Goal: Task Accomplishment & Management: Complete application form

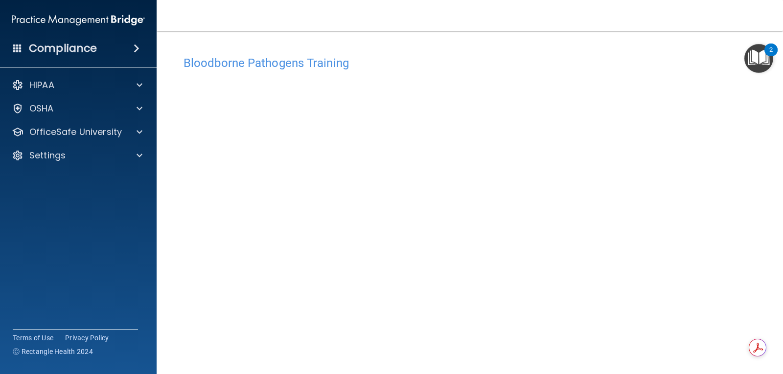
scroll to position [45, 0]
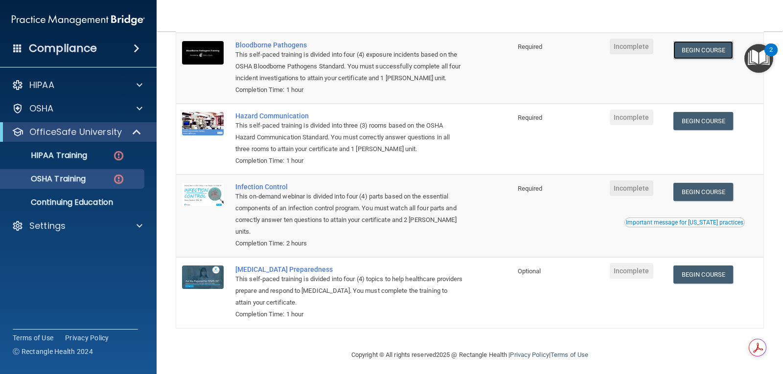
scroll to position [111, 0]
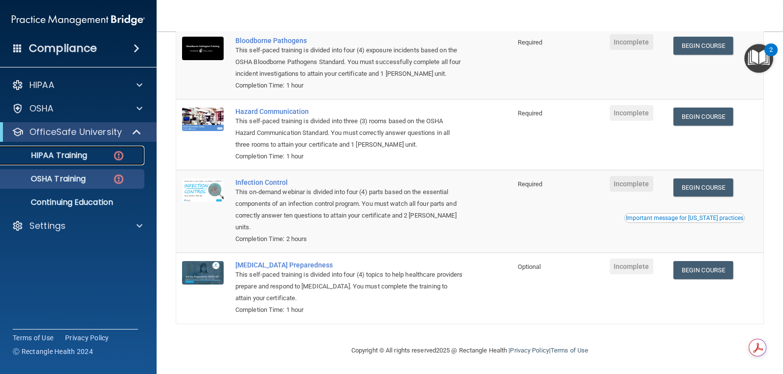
click at [83, 159] on p "HIPAA Training" at bounding box center [46, 156] width 81 height 10
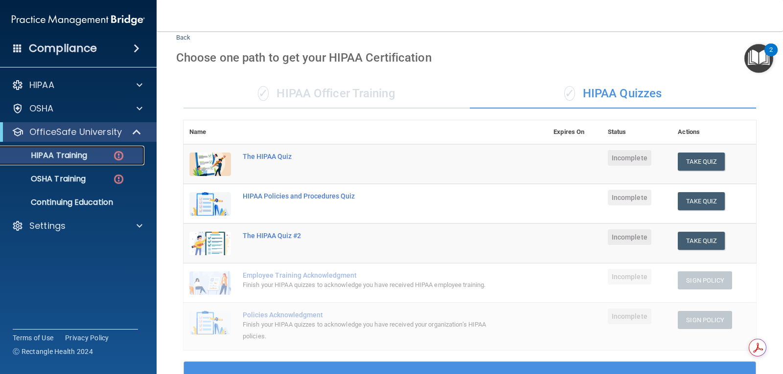
scroll to position [26, 0]
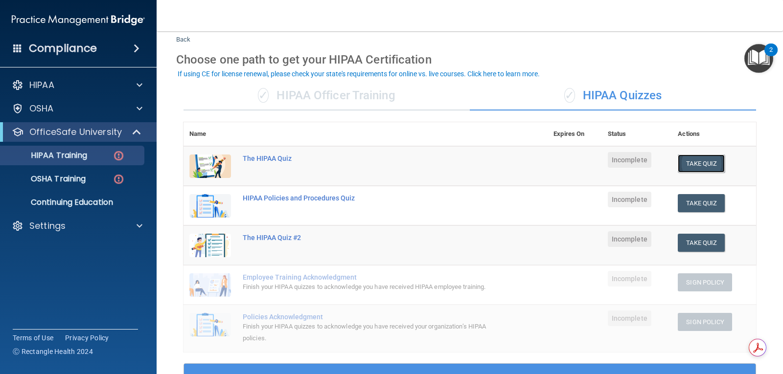
click at [706, 167] on button "Take Quiz" at bounding box center [701, 164] width 47 height 18
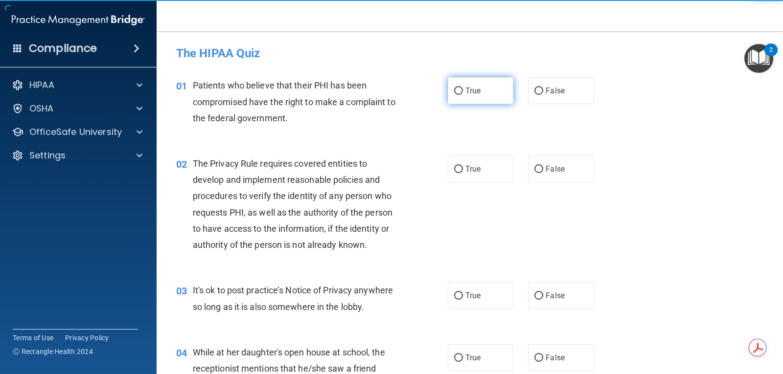
click at [477, 100] on label "True" at bounding box center [481, 90] width 66 height 27
click at [463, 95] on input "True" at bounding box center [458, 91] width 9 height 7
radio input "true"
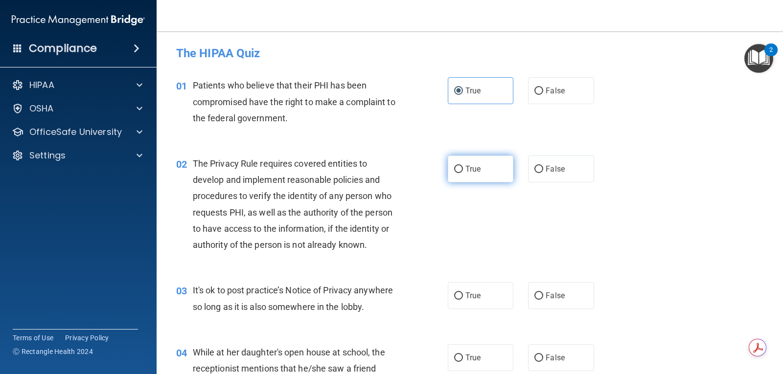
click at [465, 168] on span "True" at bounding box center [472, 168] width 15 height 9
click at [463, 168] on input "True" at bounding box center [458, 169] width 9 height 7
radio input "true"
click at [497, 305] on label "True" at bounding box center [481, 295] width 66 height 27
click at [463, 300] on input "True" at bounding box center [458, 296] width 9 height 7
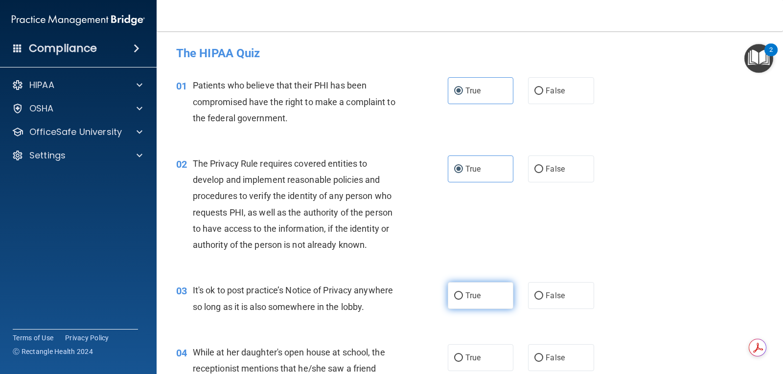
radio input "true"
click at [488, 348] on label "True" at bounding box center [481, 357] width 66 height 27
click at [463, 355] on input "True" at bounding box center [458, 358] width 9 height 7
radio input "true"
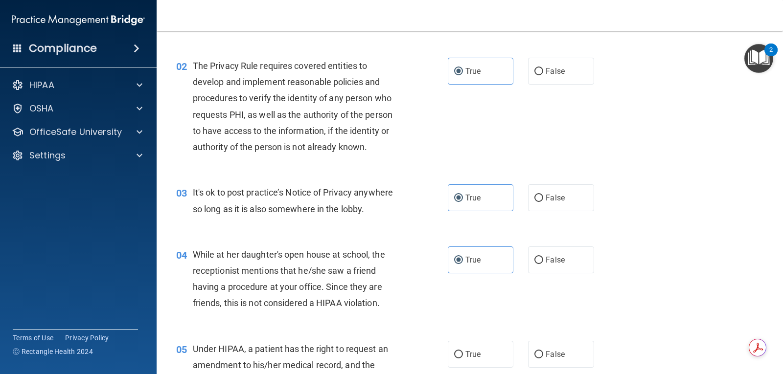
scroll to position [147, 0]
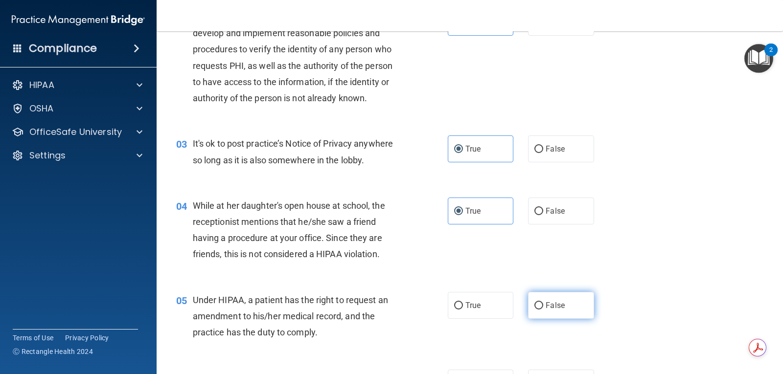
click at [539, 311] on label "False" at bounding box center [561, 305] width 66 height 27
click at [539, 310] on input "False" at bounding box center [538, 305] width 9 height 7
radio input "true"
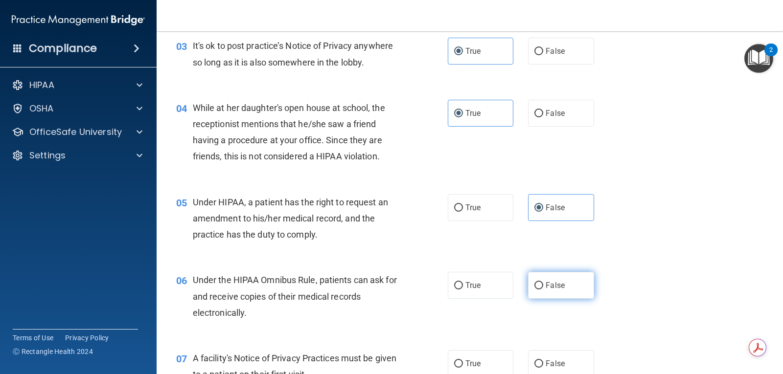
click at [546, 292] on label "False" at bounding box center [561, 285] width 66 height 27
click at [543, 290] on input "False" at bounding box center [538, 285] width 9 height 7
radio input "true"
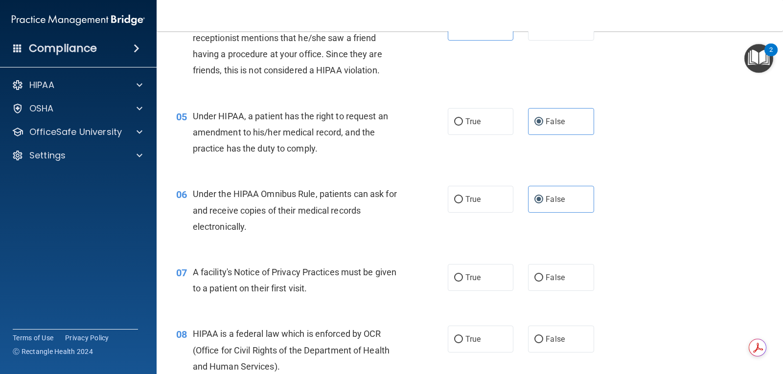
scroll to position [343, 0]
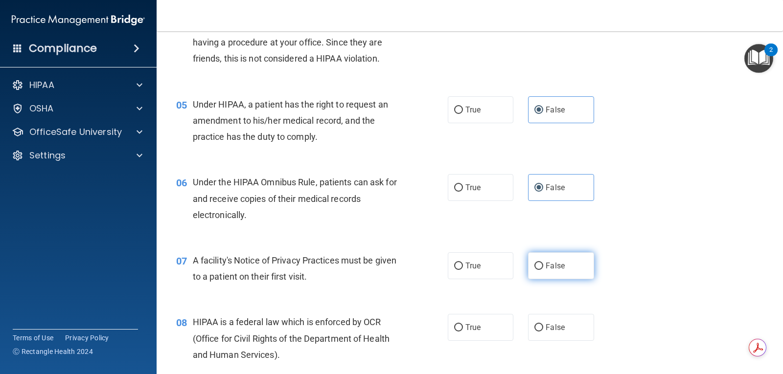
click at [554, 266] on span "False" at bounding box center [555, 265] width 19 height 9
click at [543, 266] on input "False" at bounding box center [538, 266] width 9 height 7
radio input "true"
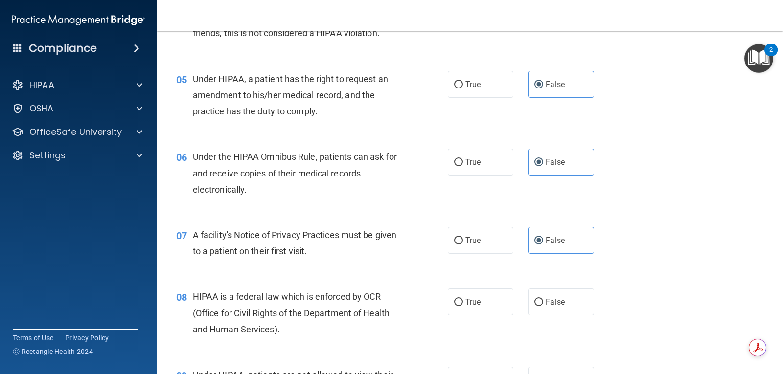
scroll to position [391, 0]
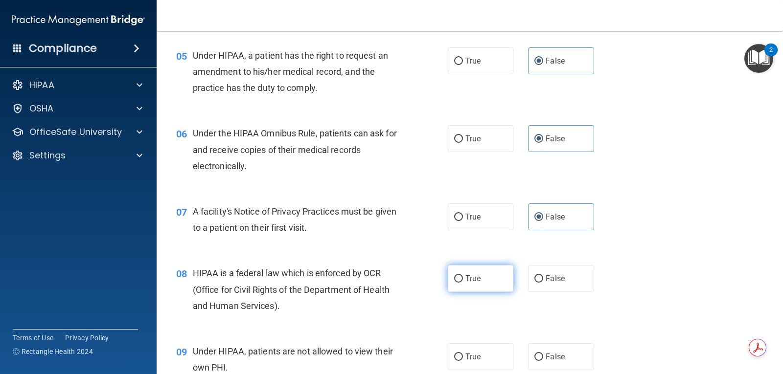
click at [484, 283] on label "True" at bounding box center [481, 278] width 66 height 27
click at [463, 283] on input "True" at bounding box center [458, 278] width 9 height 7
radio input "true"
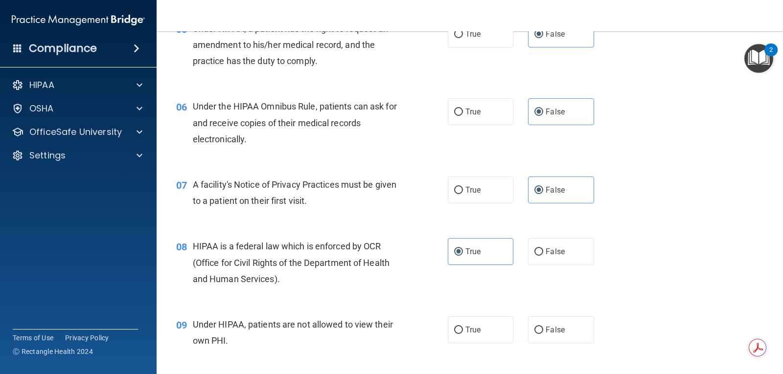
scroll to position [440, 0]
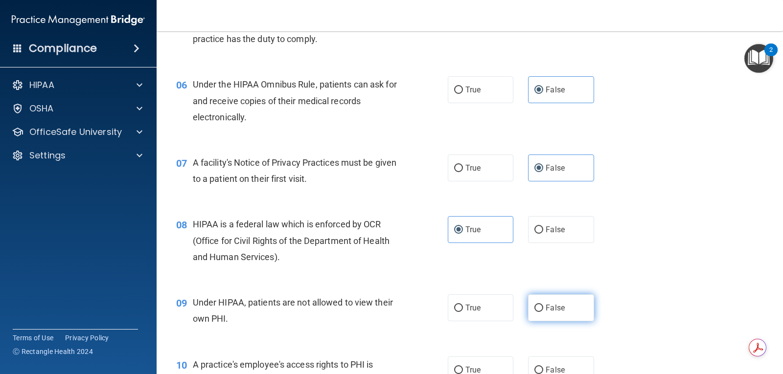
click at [572, 310] on label "False" at bounding box center [561, 308] width 66 height 27
click at [543, 310] on input "False" at bounding box center [538, 308] width 9 height 7
radio input "true"
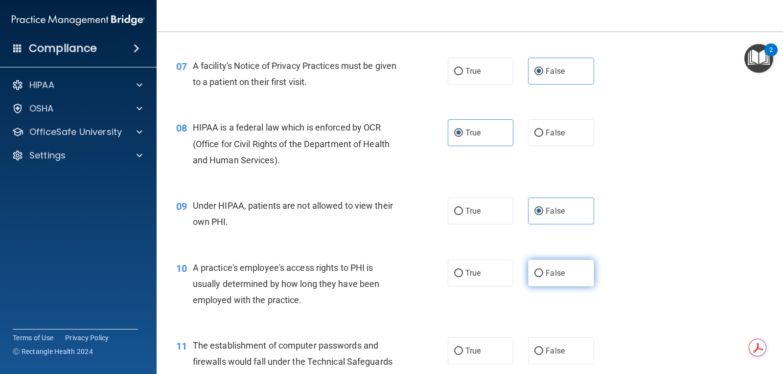
scroll to position [538, 0]
click at [542, 281] on label "False" at bounding box center [561, 272] width 66 height 27
click at [542, 276] on input "False" at bounding box center [538, 272] width 9 height 7
radio input "true"
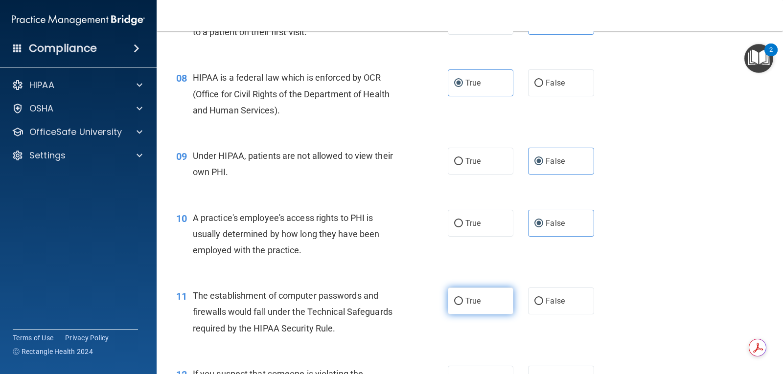
click at [492, 311] on label "True" at bounding box center [481, 301] width 66 height 27
click at [463, 305] on input "True" at bounding box center [458, 301] width 9 height 7
radio input "true"
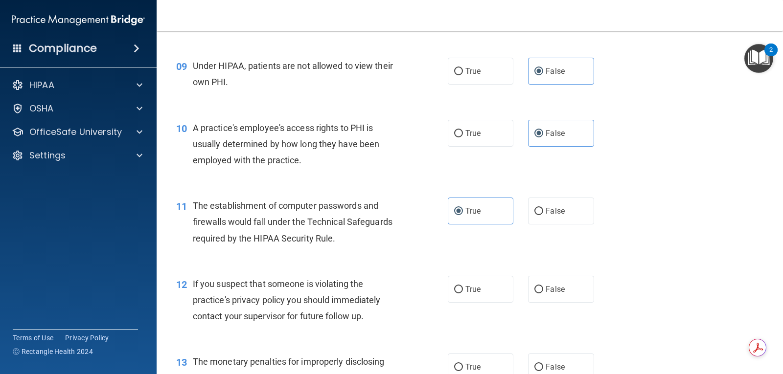
scroll to position [685, 0]
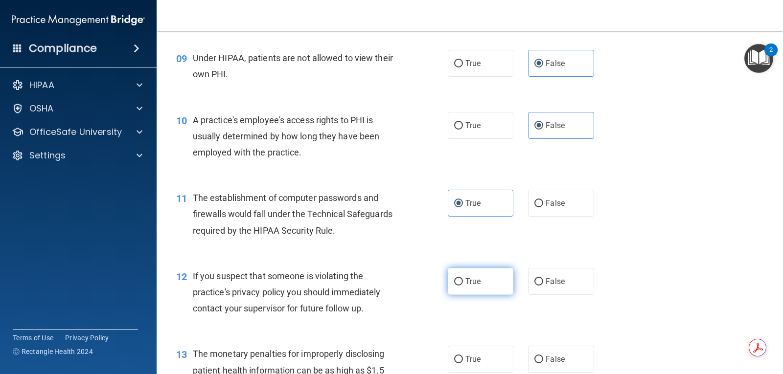
click at [486, 284] on label "True" at bounding box center [481, 281] width 66 height 27
click at [463, 284] on input "True" at bounding box center [458, 281] width 9 height 7
radio input "true"
click at [531, 349] on label "False" at bounding box center [561, 359] width 66 height 27
click at [534, 356] on input "False" at bounding box center [538, 359] width 9 height 7
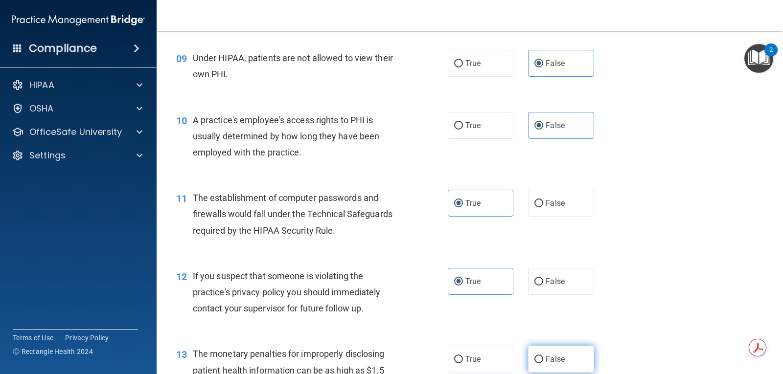
radio input "true"
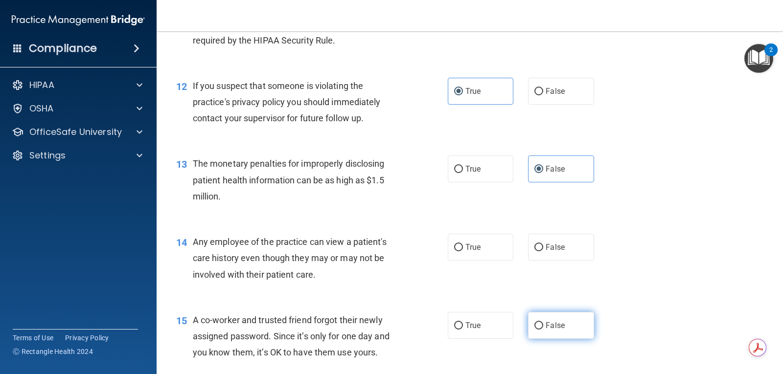
scroll to position [881, 0]
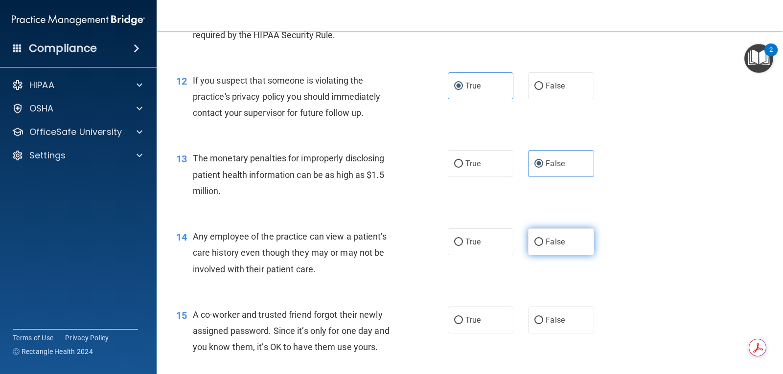
click at [554, 250] on label "False" at bounding box center [561, 242] width 66 height 27
click at [543, 246] on input "False" at bounding box center [538, 242] width 9 height 7
radio input "true"
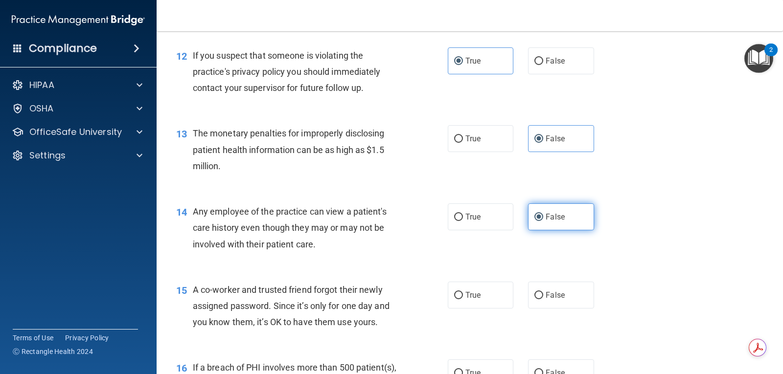
scroll to position [930, 0]
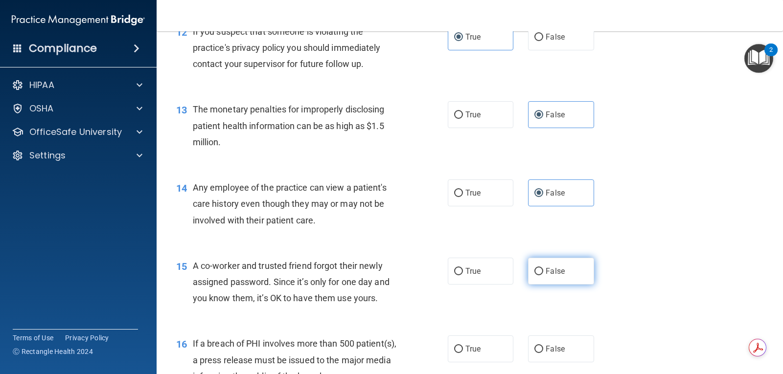
click at [535, 273] on input "False" at bounding box center [538, 271] width 9 height 7
radio input "true"
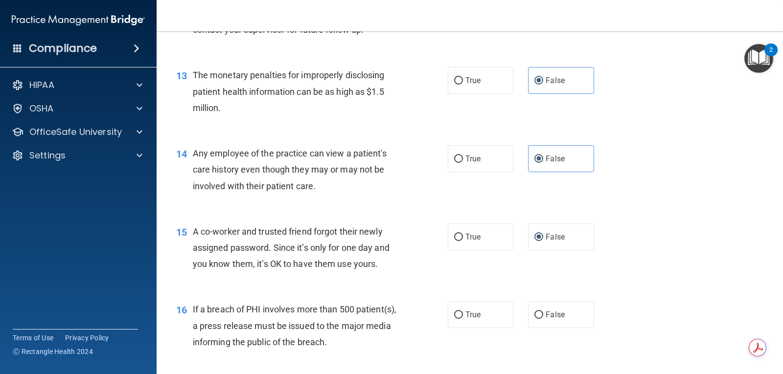
scroll to position [1028, 0]
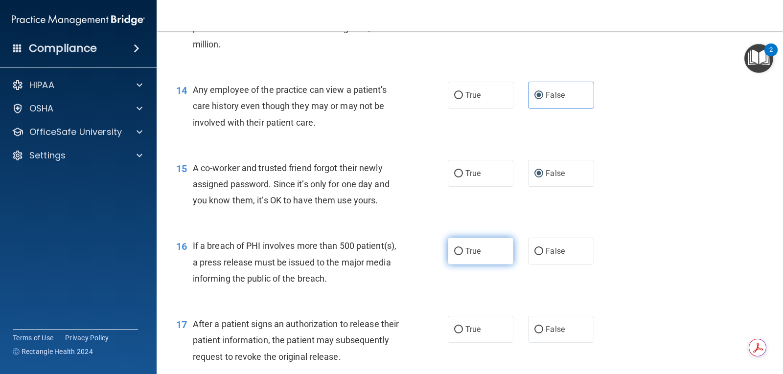
click at [475, 257] on label "True" at bounding box center [481, 251] width 66 height 27
click at [463, 255] on input "True" at bounding box center [458, 251] width 9 height 7
radio input "true"
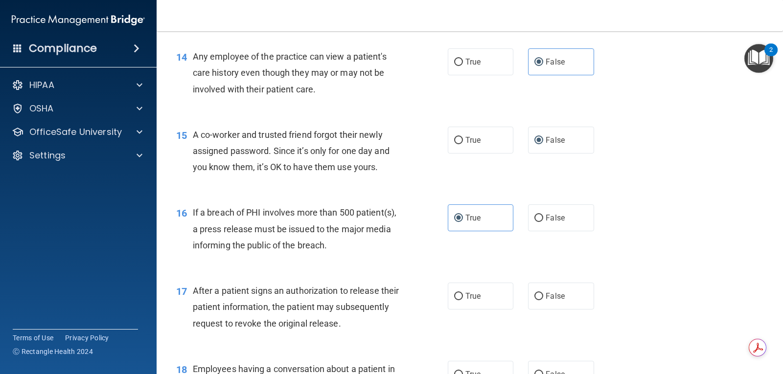
scroll to position [1125, 0]
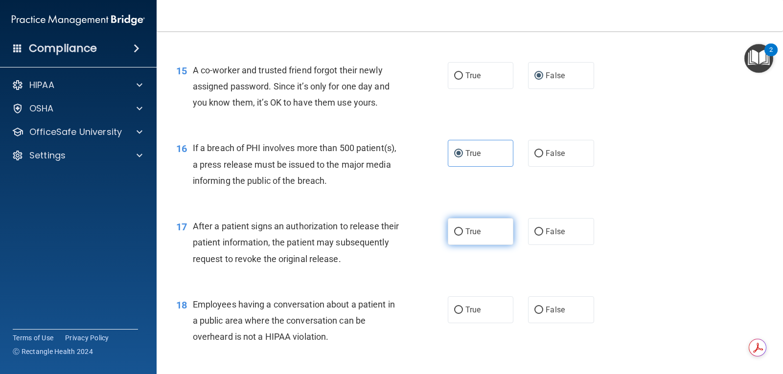
click at [485, 229] on label "True" at bounding box center [481, 231] width 66 height 27
click at [463, 229] on input "True" at bounding box center [458, 232] width 9 height 7
radio input "true"
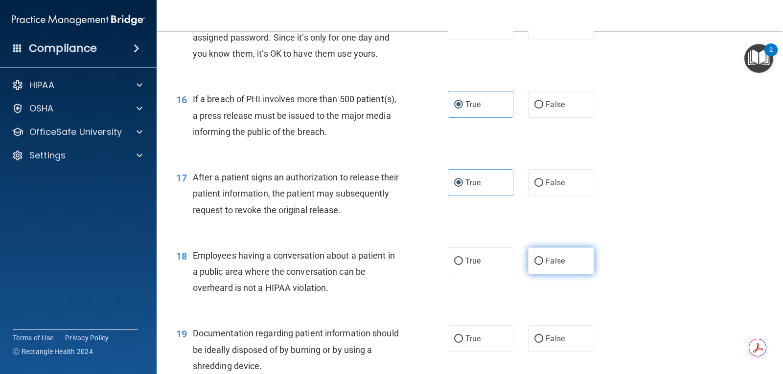
click at [541, 268] on label "False" at bounding box center [561, 261] width 66 height 27
click at [541, 265] on input "False" at bounding box center [538, 261] width 9 height 7
radio input "true"
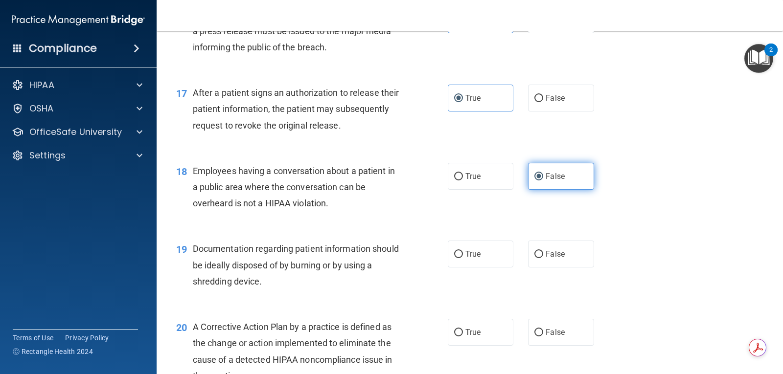
scroll to position [1272, 0]
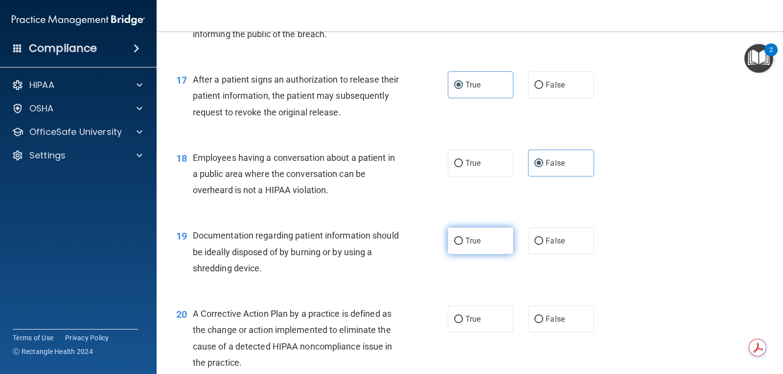
click at [478, 249] on label "True" at bounding box center [481, 241] width 66 height 27
click at [463, 245] on input "True" at bounding box center [458, 241] width 9 height 7
radio input "true"
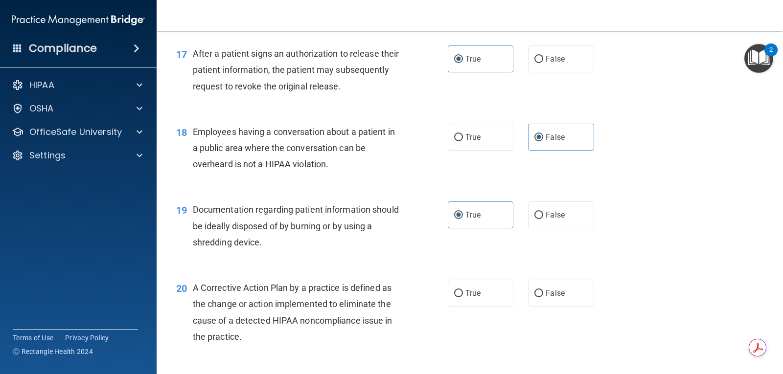
scroll to position [1321, 0]
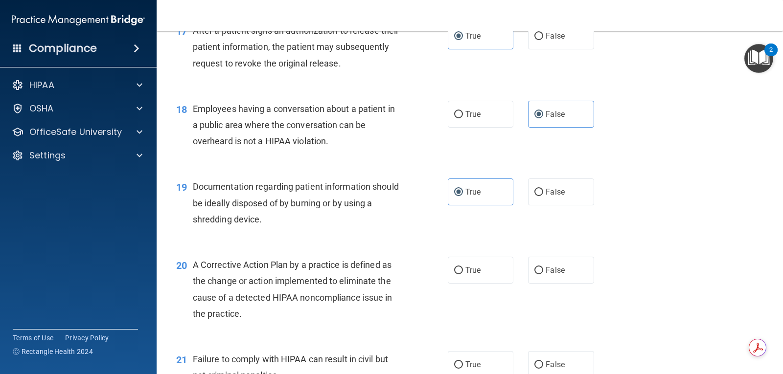
click at [460, 285] on div "20 A Corrective Action Plan by a practice is defined as the change or action im…" at bounding box center [470, 292] width 602 height 94
click at [470, 271] on span "True" at bounding box center [472, 270] width 15 height 9
click at [463, 271] on input "True" at bounding box center [458, 270] width 9 height 7
radio input "true"
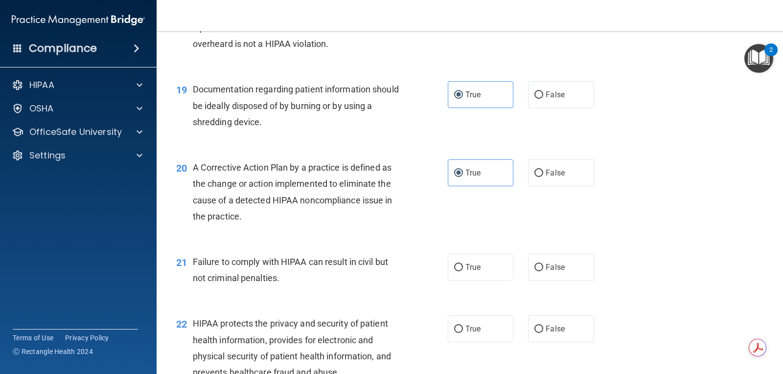
scroll to position [1419, 0]
click at [584, 276] on label "False" at bounding box center [561, 266] width 66 height 27
click at [543, 271] on input "False" at bounding box center [538, 267] width 9 height 7
radio input "true"
click at [566, 336] on label "False" at bounding box center [561, 328] width 66 height 27
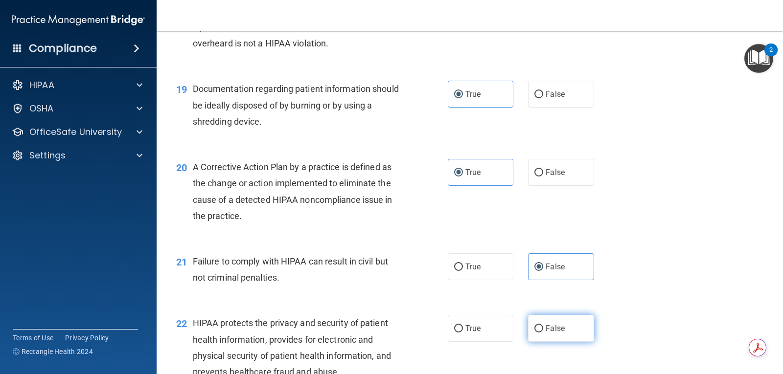
click at [543, 333] on input "False" at bounding box center [538, 328] width 9 height 7
radio input "true"
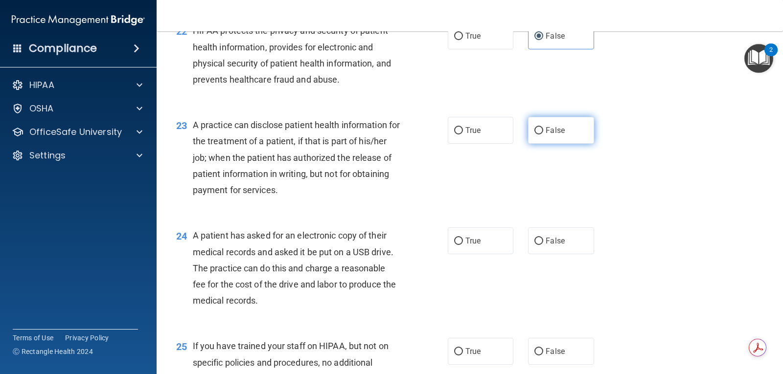
scroll to position [1713, 0]
click at [571, 119] on label "False" at bounding box center [561, 129] width 66 height 27
click at [543, 126] on input "False" at bounding box center [538, 129] width 9 height 7
radio input "true"
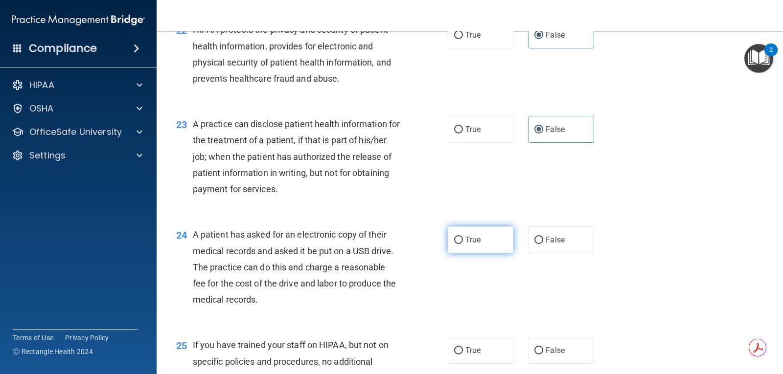
click at [495, 234] on label "True" at bounding box center [481, 240] width 66 height 27
click at [463, 237] on input "True" at bounding box center [458, 240] width 9 height 7
radio input "true"
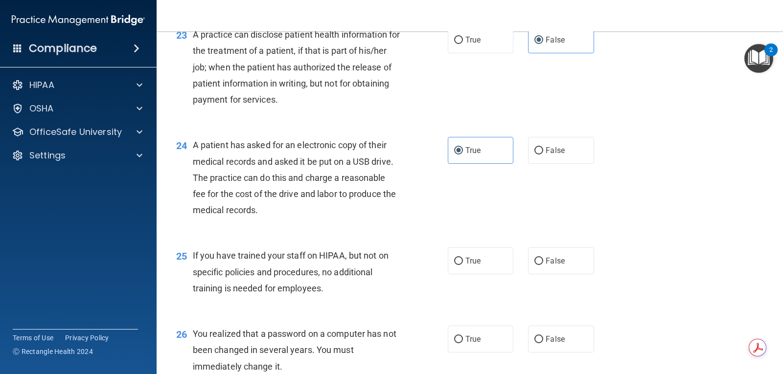
scroll to position [1810, 0]
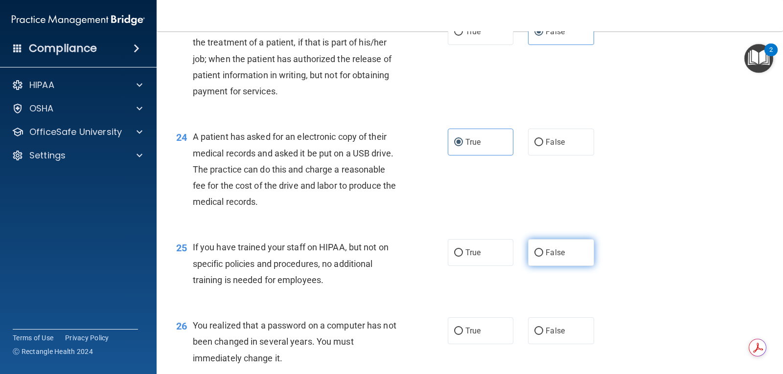
click at [570, 254] on label "False" at bounding box center [561, 252] width 66 height 27
click at [543, 254] on input "False" at bounding box center [538, 253] width 9 height 7
radio input "true"
click at [491, 312] on div "26 You realized that a password on a computer has not been changed in several y…" at bounding box center [470, 344] width 602 height 78
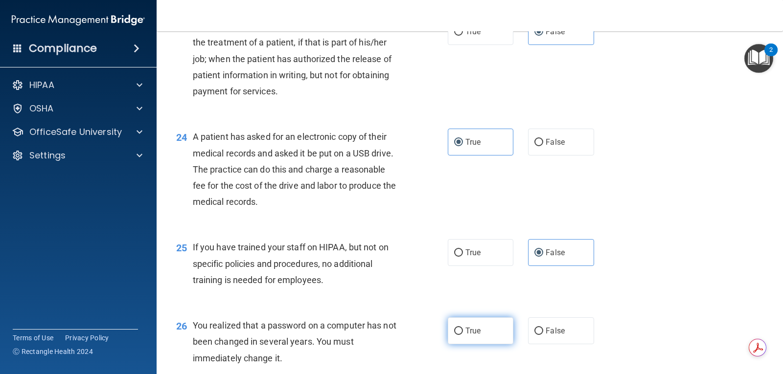
click at [491, 336] on label "True" at bounding box center [481, 331] width 66 height 27
click at [463, 335] on input "True" at bounding box center [458, 331] width 9 height 7
radio input "true"
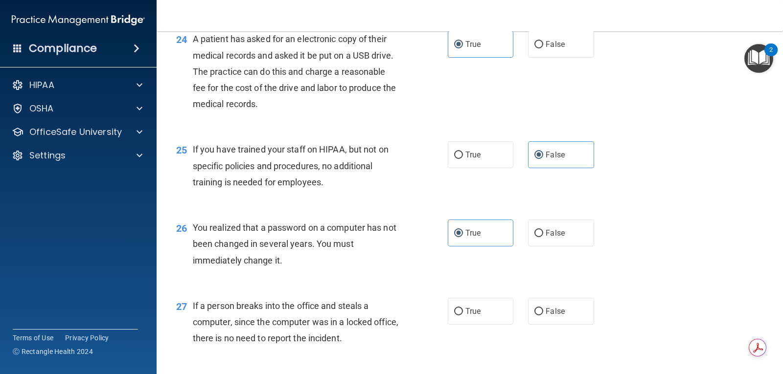
scroll to position [1957, 0]
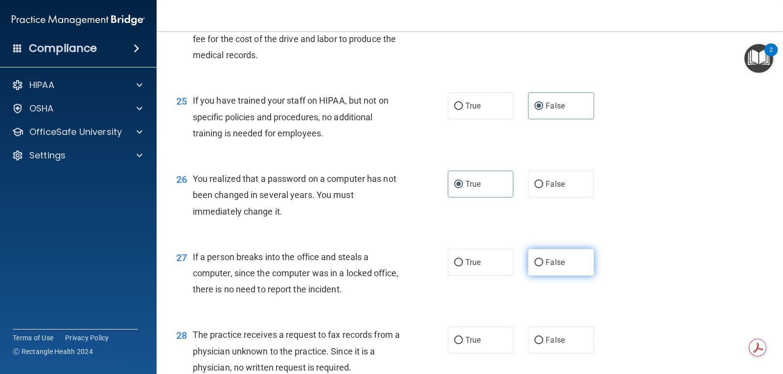
click at [563, 272] on label "False" at bounding box center [561, 262] width 66 height 27
click at [543, 267] on input "False" at bounding box center [538, 262] width 9 height 7
radio input "true"
click at [559, 332] on label "False" at bounding box center [561, 340] width 66 height 27
click at [543, 337] on input "False" at bounding box center [538, 340] width 9 height 7
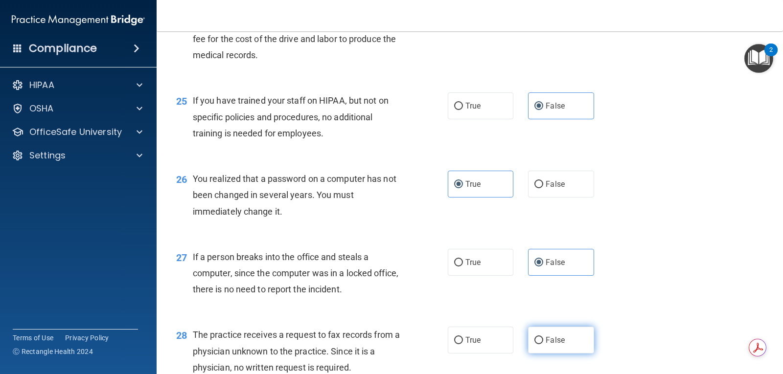
radio input "true"
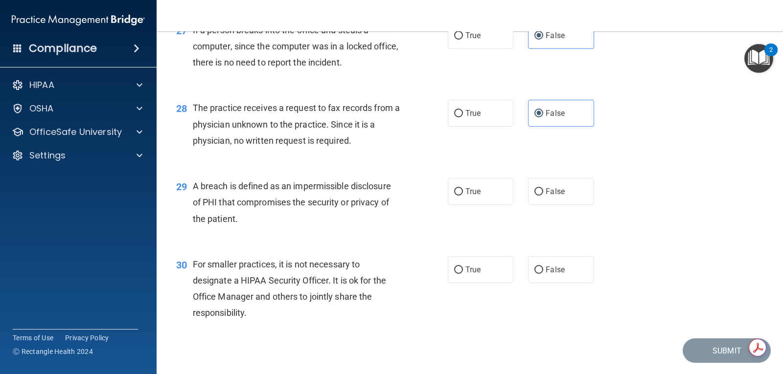
scroll to position [2202, 0]
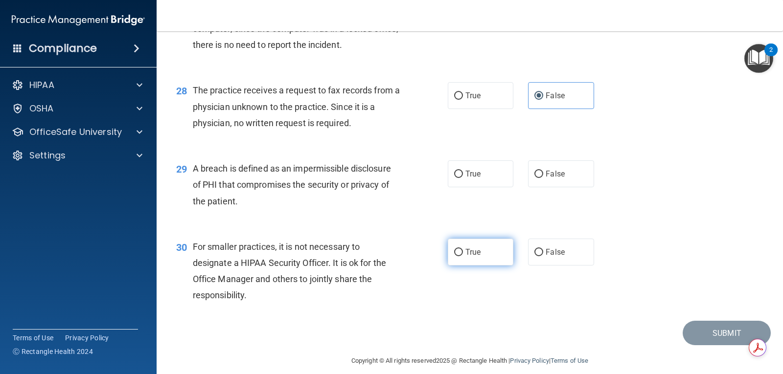
click at [503, 255] on label "True" at bounding box center [481, 252] width 66 height 27
click at [463, 255] on input "True" at bounding box center [458, 252] width 9 height 7
radio input "true"
click at [497, 172] on label "True" at bounding box center [481, 173] width 66 height 27
click at [463, 172] on input "True" at bounding box center [458, 174] width 9 height 7
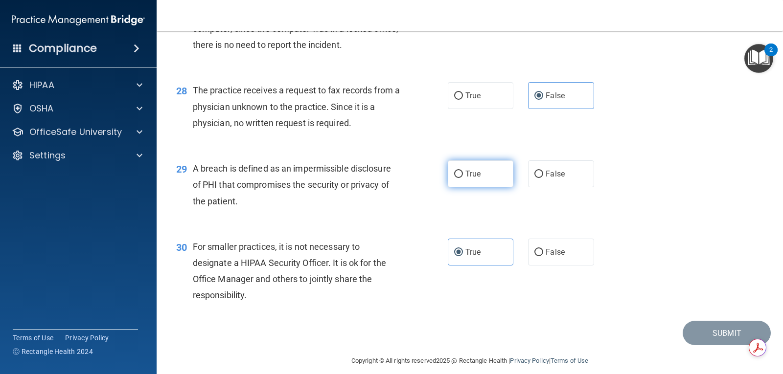
radio input "true"
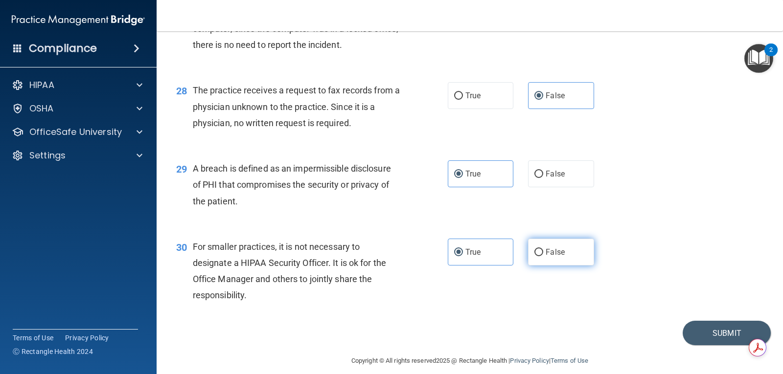
click at [548, 254] on span "False" at bounding box center [555, 252] width 19 height 9
click at [543, 254] on input "False" at bounding box center [538, 252] width 9 height 7
radio input "true"
radio input "false"
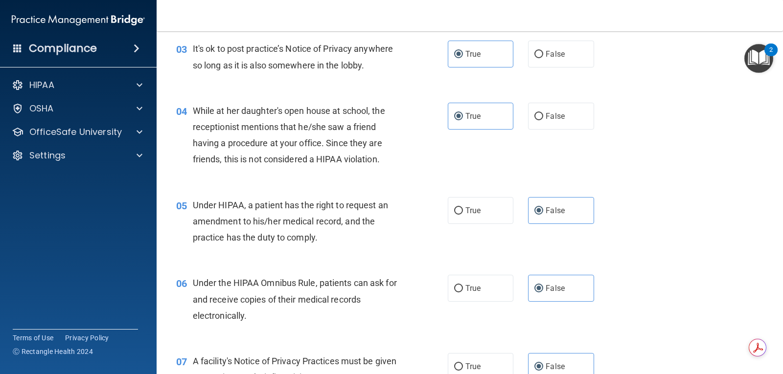
scroll to position [98, 0]
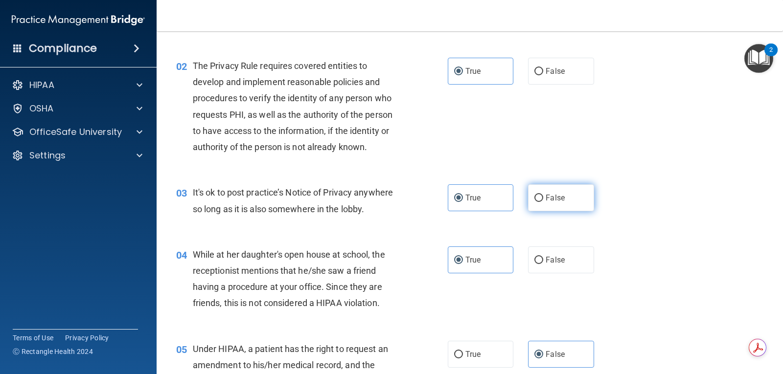
click at [549, 189] on label "False" at bounding box center [561, 197] width 66 height 27
click at [543, 195] on input "False" at bounding box center [538, 198] width 9 height 7
radio input "true"
radio input "false"
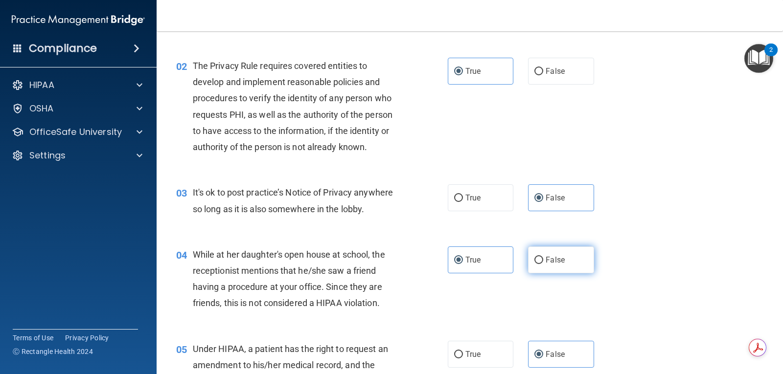
click at [545, 252] on label "False" at bounding box center [561, 260] width 66 height 27
click at [543, 257] on input "False" at bounding box center [538, 260] width 9 height 7
radio input "true"
radio input "false"
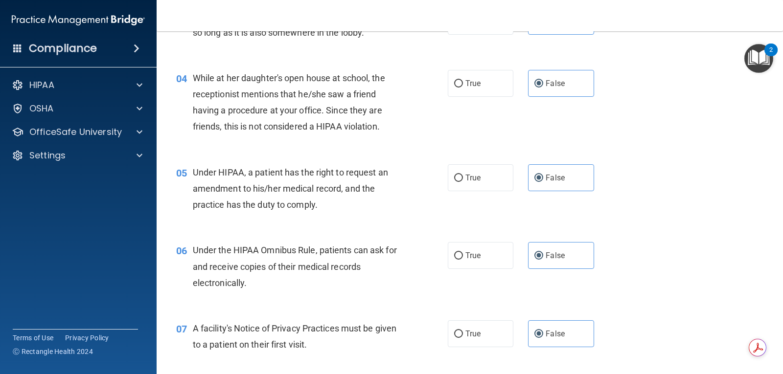
scroll to position [294, 0]
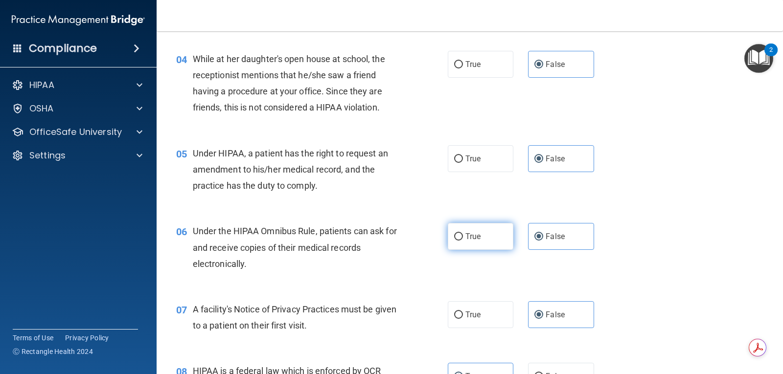
click at [480, 232] on label "True" at bounding box center [481, 236] width 66 height 27
click at [463, 233] on input "True" at bounding box center [458, 236] width 9 height 7
radio input "true"
radio input "false"
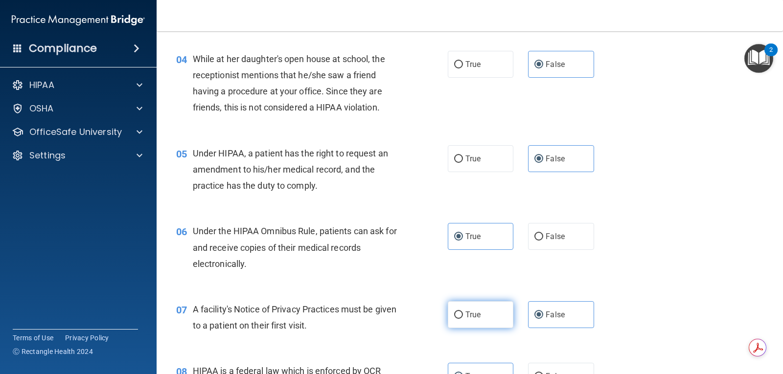
click at [496, 313] on label "True" at bounding box center [481, 314] width 66 height 27
click at [463, 313] on input "True" at bounding box center [458, 315] width 9 height 7
radio input "true"
radio input "false"
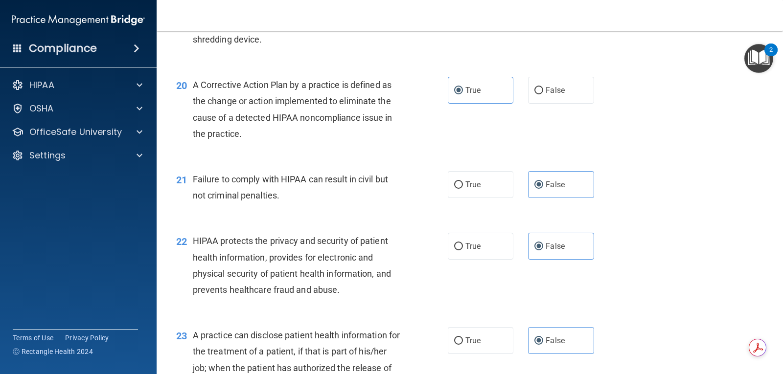
scroll to position [1566, 0]
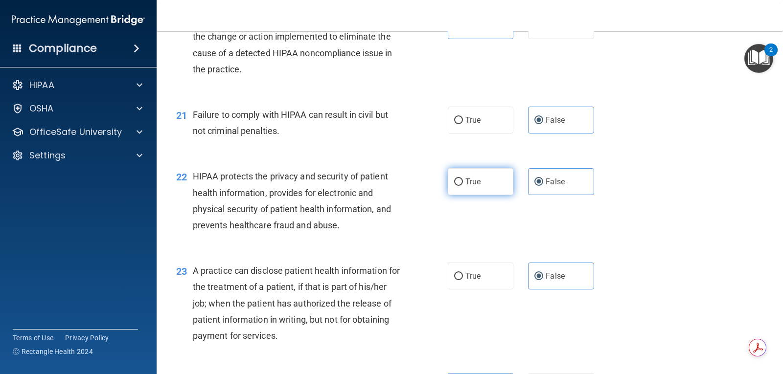
click at [484, 186] on label "True" at bounding box center [481, 181] width 66 height 27
click at [463, 186] on input "True" at bounding box center [458, 182] width 9 height 7
radio input "true"
radio input "false"
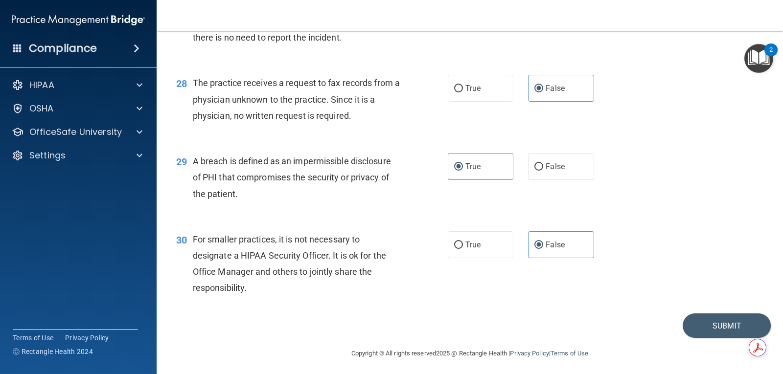
scroll to position [2212, 0]
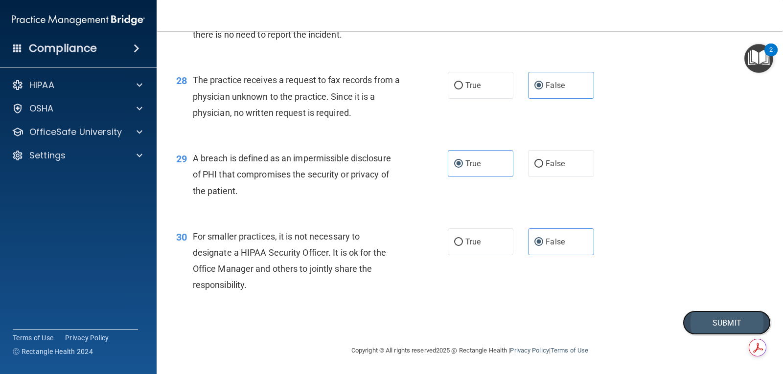
click at [690, 320] on button "Submit" at bounding box center [727, 323] width 88 height 25
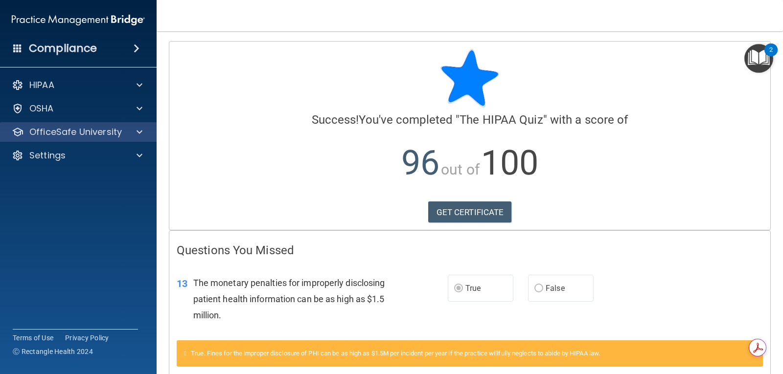
click at [111, 123] on div "OfficeSafe University" at bounding box center [78, 132] width 157 height 20
click at [137, 129] on span at bounding box center [140, 132] width 6 height 12
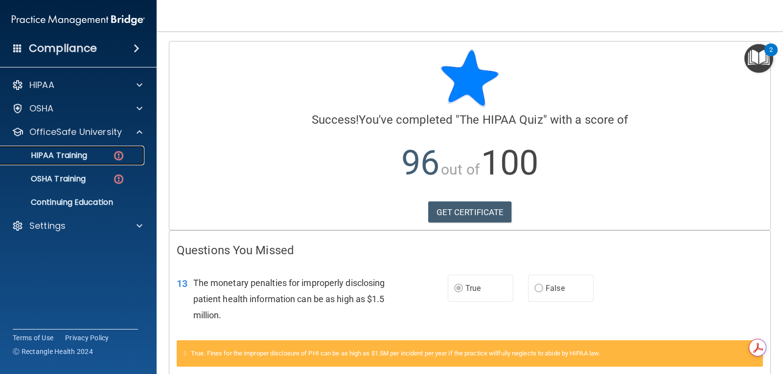
click at [103, 156] on div "HIPAA Training" at bounding box center [73, 156] width 134 height 10
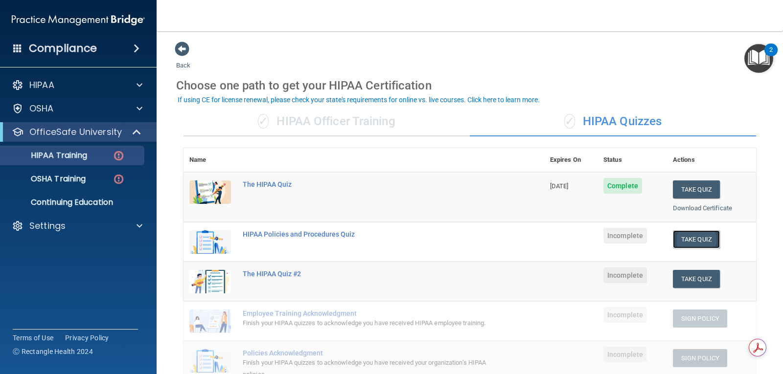
click at [686, 237] on button "Take Quiz" at bounding box center [696, 239] width 47 height 18
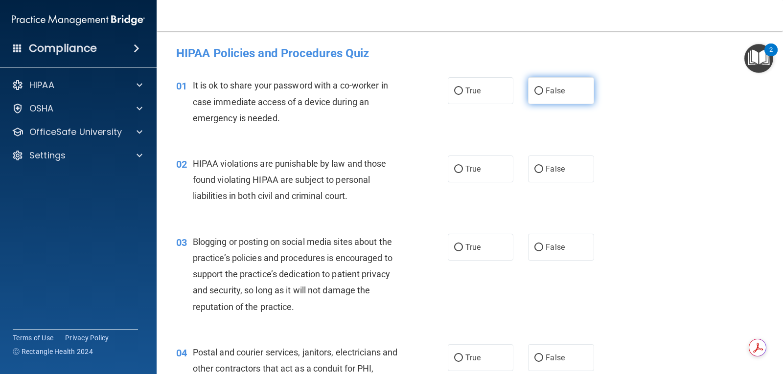
click at [548, 94] on span "False" at bounding box center [555, 90] width 19 height 9
click at [543, 94] on input "False" at bounding box center [538, 91] width 9 height 7
radio input "true"
click at [458, 177] on label "True" at bounding box center [481, 169] width 66 height 27
click at [458, 173] on input "True" at bounding box center [458, 169] width 9 height 7
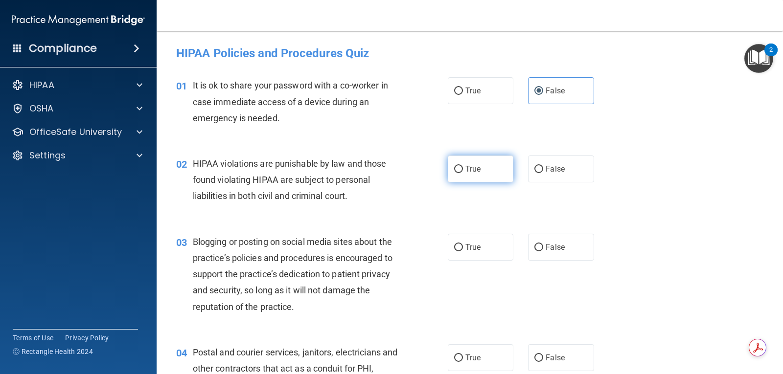
radio input "true"
click at [546, 249] on span "False" at bounding box center [555, 247] width 19 height 9
click at [543, 249] on input "False" at bounding box center [538, 247] width 9 height 7
radio input "true"
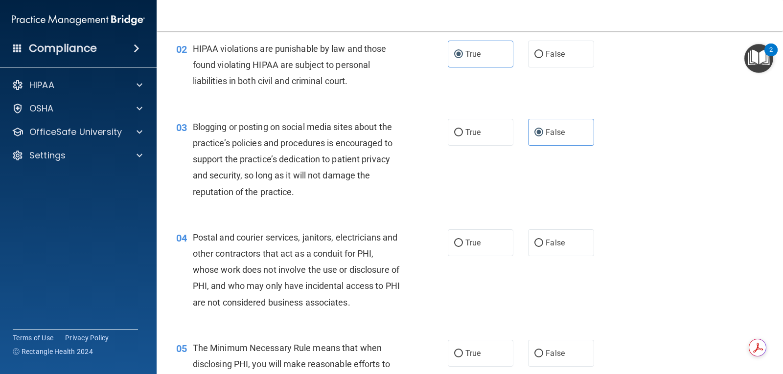
scroll to position [147, 0]
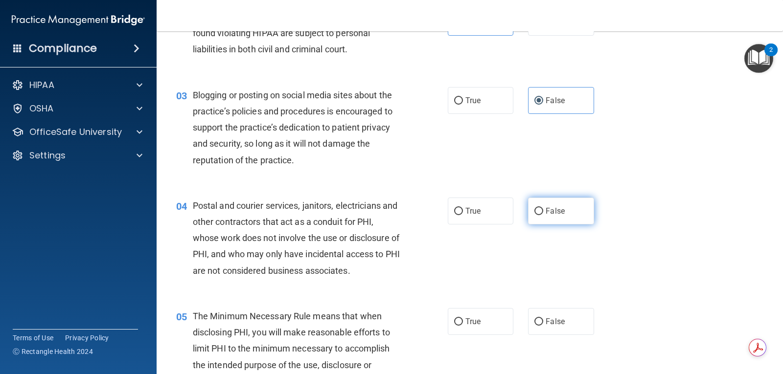
click at [555, 217] on label "False" at bounding box center [561, 211] width 66 height 27
click at [543, 215] on input "False" at bounding box center [538, 211] width 9 height 7
radio input "true"
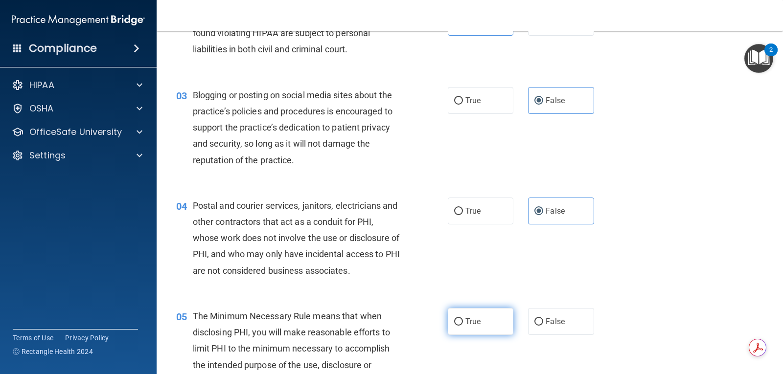
click at [470, 311] on label "True" at bounding box center [481, 321] width 66 height 27
click at [463, 319] on input "True" at bounding box center [458, 322] width 9 height 7
radio input "true"
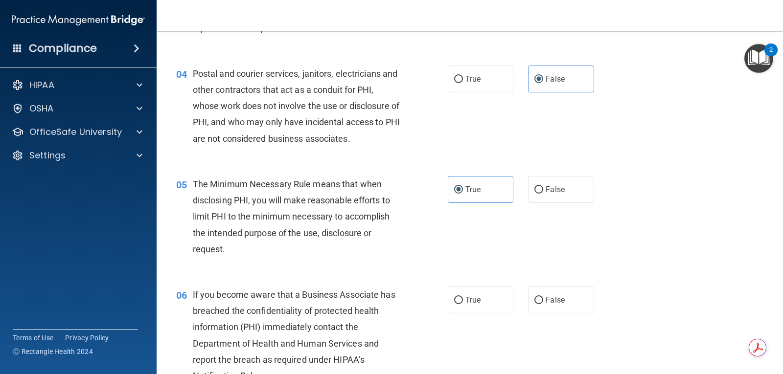
scroll to position [294, 0]
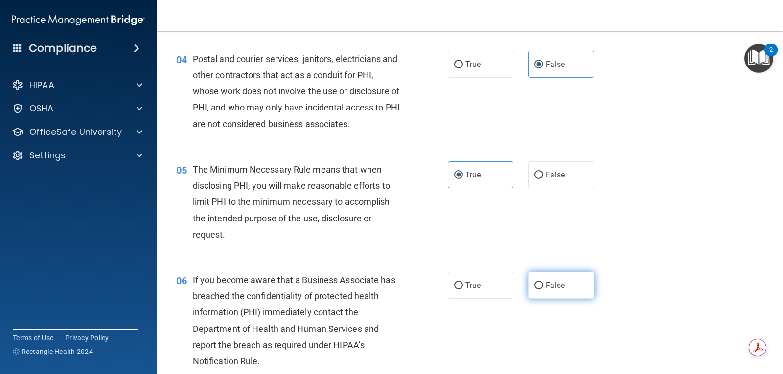
click at [546, 280] on label "False" at bounding box center [561, 285] width 66 height 27
click at [543, 282] on input "False" at bounding box center [538, 285] width 9 height 7
radio input "true"
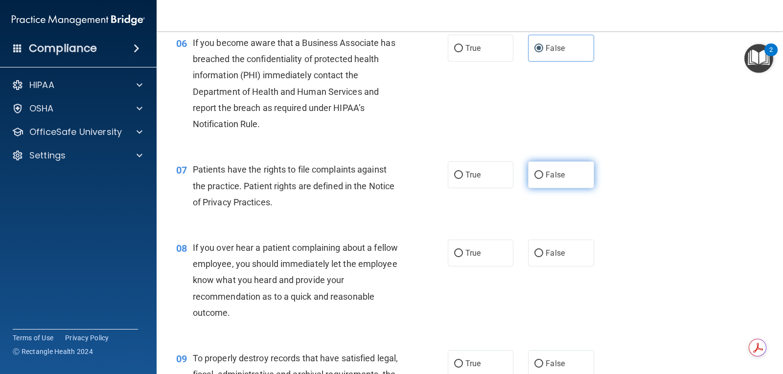
scroll to position [538, 0]
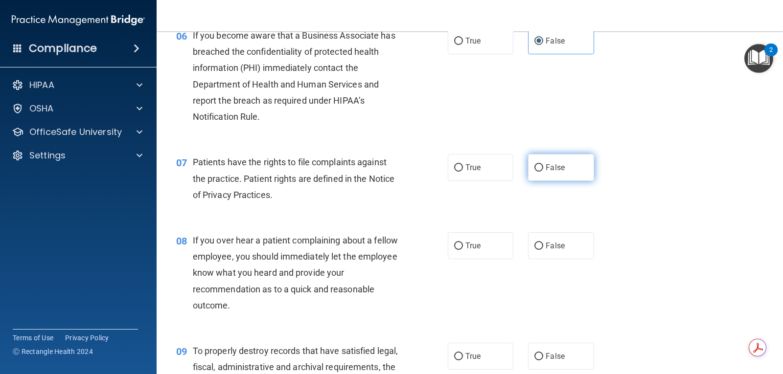
click at [561, 172] on label "False" at bounding box center [561, 167] width 66 height 27
click at [543, 172] on input "False" at bounding box center [538, 167] width 9 height 7
radio input "true"
click at [565, 240] on label "False" at bounding box center [561, 245] width 66 height 27
click at [543, 243] on input "False" at bounding box center [538, 246] width 9 height 7
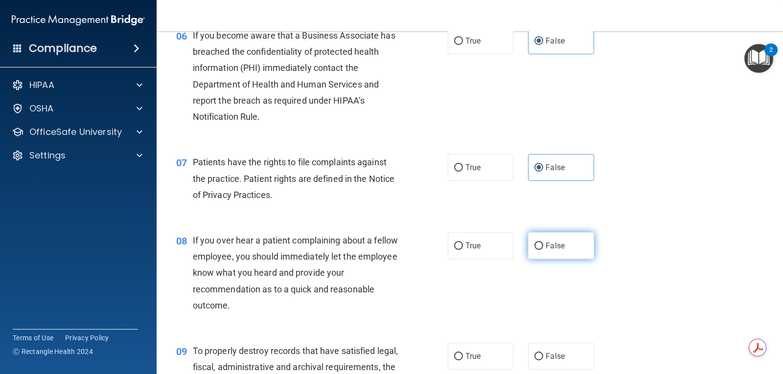
radio input "true"
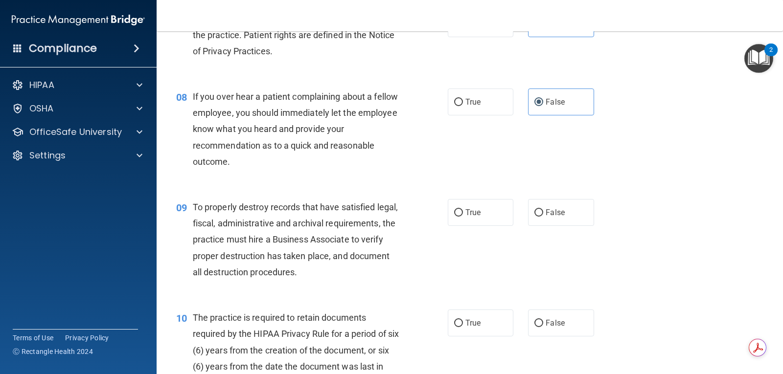
scroll to position [685, 0]
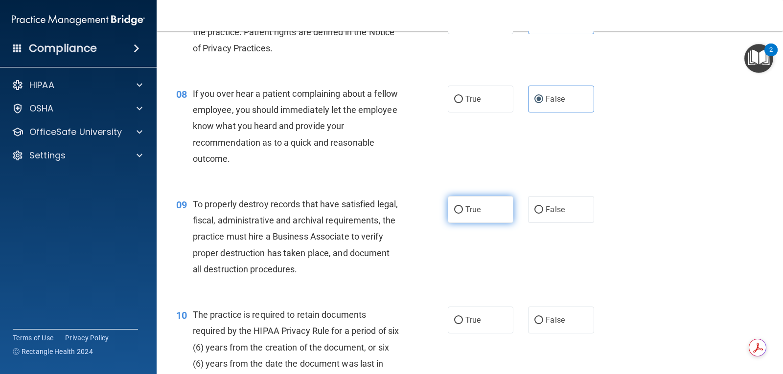
click at [471, 218] on label "True" at bounding box center [481, 209] width 66 height 27
click at [463, 214] on input "True" at bounding box center [458, 209] width 9 height 7
radio input "true"
click at [546, 320] on span "False" at bounding box center [555, 320] width 19 height 9
click at [541, 320] on input "False" at bounding box center [538, 320] width 9 height 7
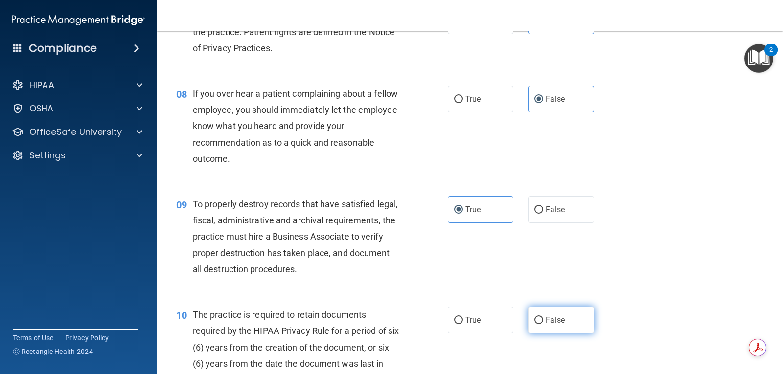
radio input "true"
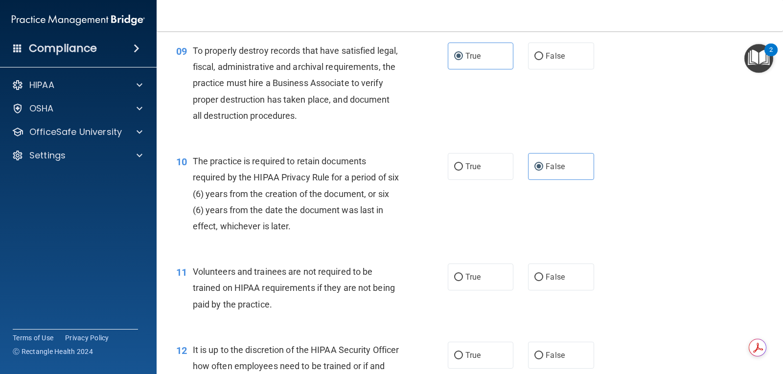
scroll to position [881, 0]
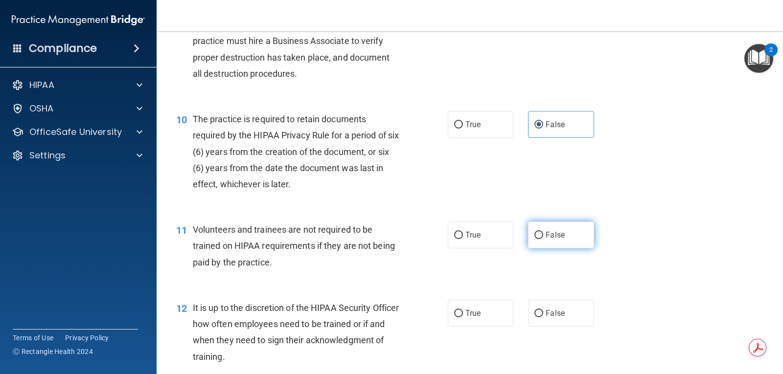
click at [546, 238] on span "False" at bounding box center [555, 234] width 19 height 9
click at [543, 238] on input "False" at bounding box center [538, 235] width 9 height 7
radio input "true"
click at [566, 312] on label "False" at bounding box center [561, 313] width 66 height 27
click at [543, 312] on input "False" at bounding box center [538, 313] width 9 height 7
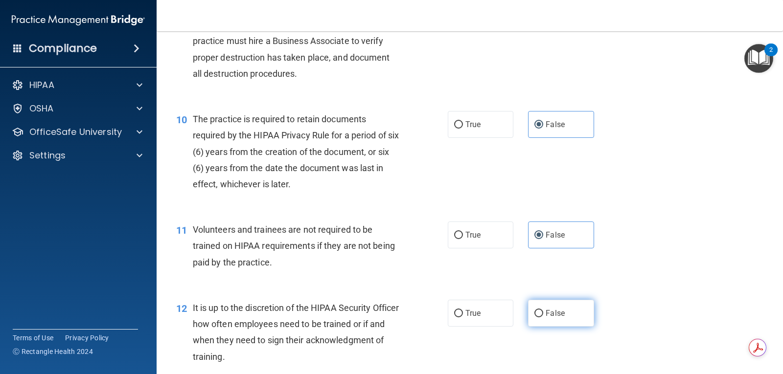
radio input "true"
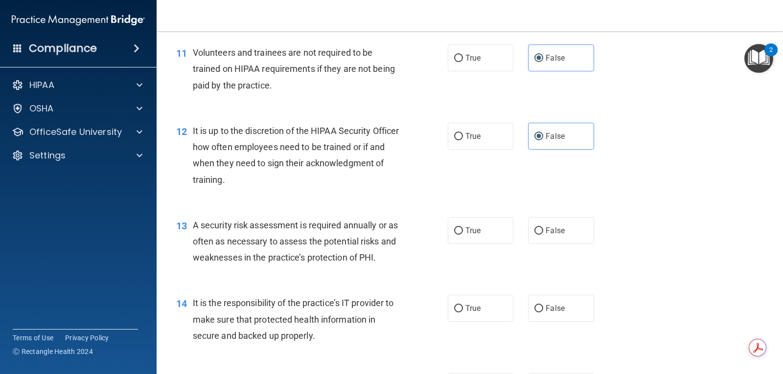
scroll to position [1076, 0]
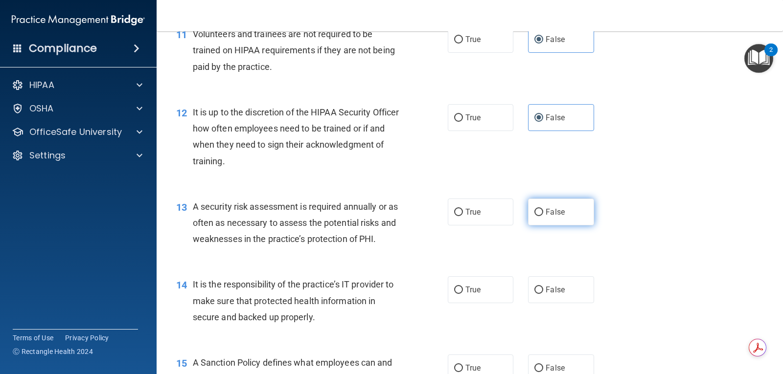
click at [540, 211] on label "False" at bounding box center [561, 212] width 66 height 27
click at [540, 211] on input "False" at bounding box center [538, 212] width 9 height 7
radio input "true"
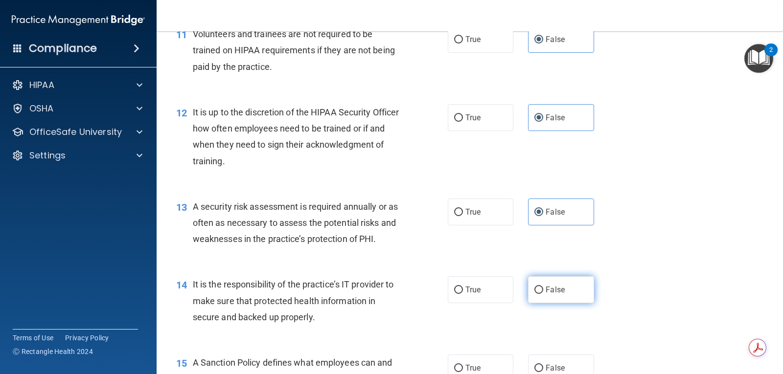
click at [549, 291] on span "False" at bounding box center [555, 289] width 19 height 9
click at [543, 291] on input "False" at bounding box center [538, 290] width 9 height 7
radio input "true"
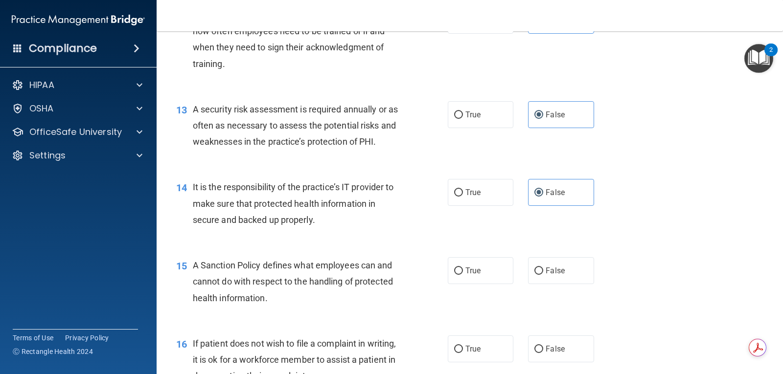
scroll to position [1174, 0]
click at [556, 268] on span "False" at bounding box center [555, 270] width 19 height 9
click at [543, 268] on input "False" at bounding box center [538, 270] width 9 height 7
radio input "true"
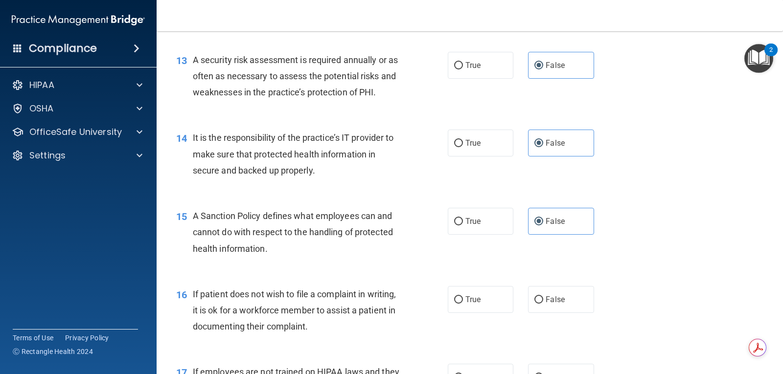
scroll to position [1272, 0]
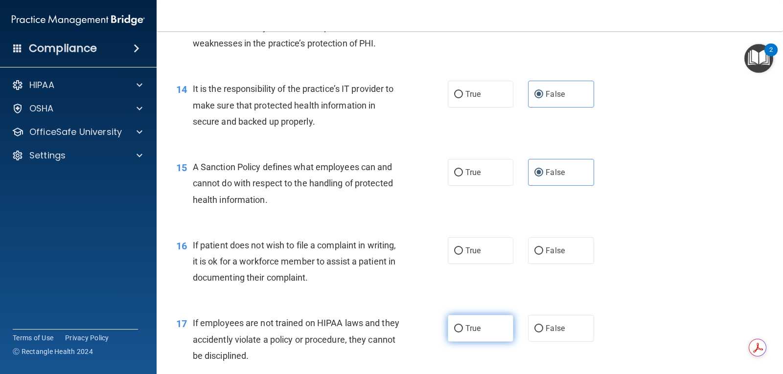
click at [477, 322] on label "True" at bounding box center [481, 328] width 66 height 27
click at [463, 325] on input "True" at bounding box center [458, 328] width 9 height 7
radio input "true"
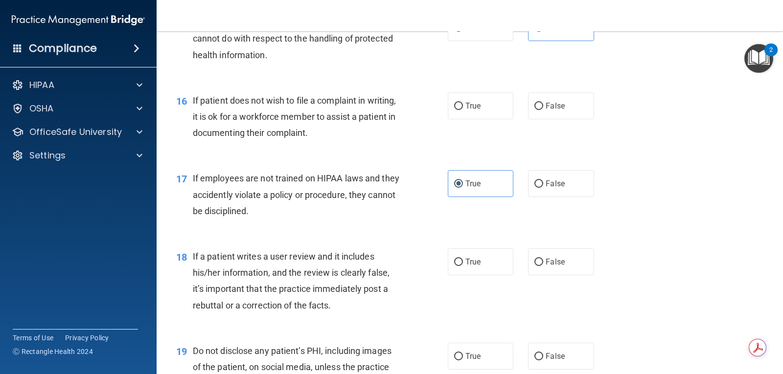
scroll to position [1419, 0]
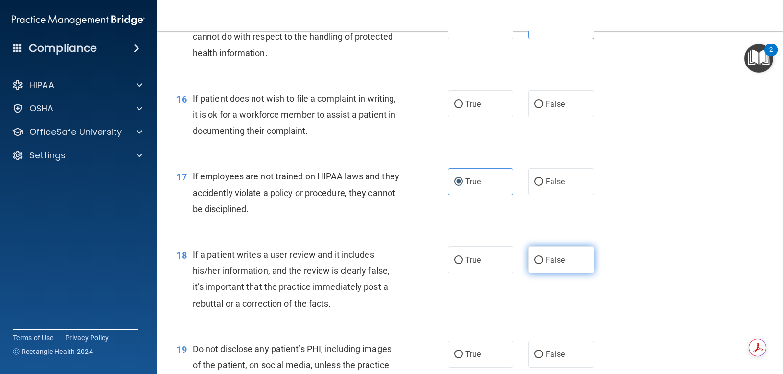
click at [538, 266] on label "False" at bounding box center [561, 260] width 66 height 27
click at [538, 264] on input "False" at bounding box center [538, 260] width 9 height 7
radio input "true"
click at [555, 343] on label "False" at bounding box center [561, 354] width 66 height 27
click at [543, 351] on input "False" at bounding box center [538, 354] width 9 height 7
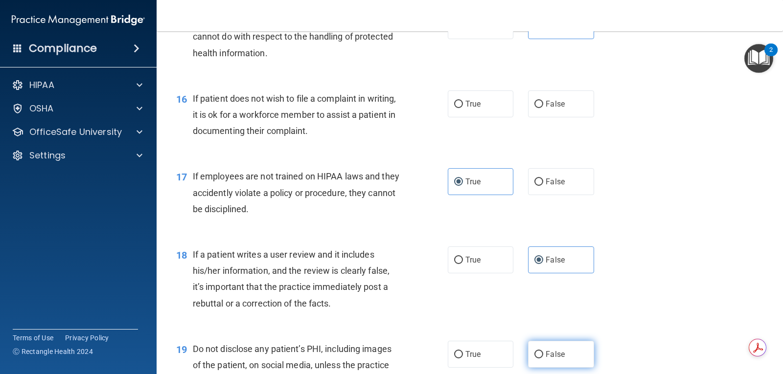
radio input "true"
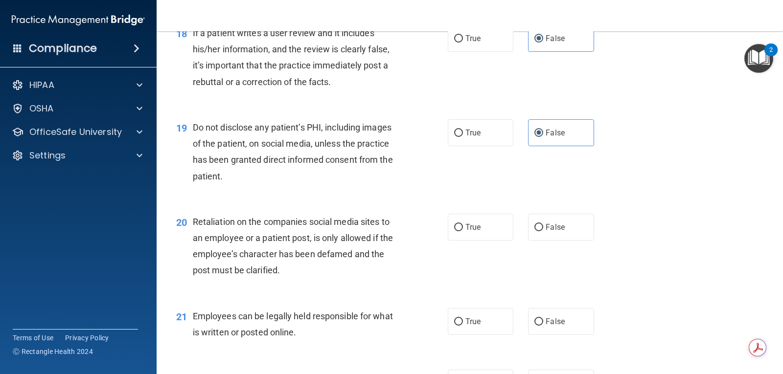
scroll to position [1664, 0]
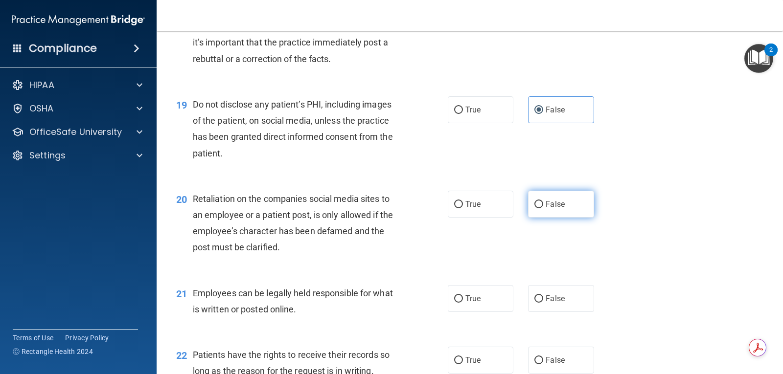
click at [556, 209] on label "False" at bounding box center [561, 204] width 66 height 27
click at [543, 208] on input "False" at bounding box center [538, 204] width 9 height 7
radio input "true"
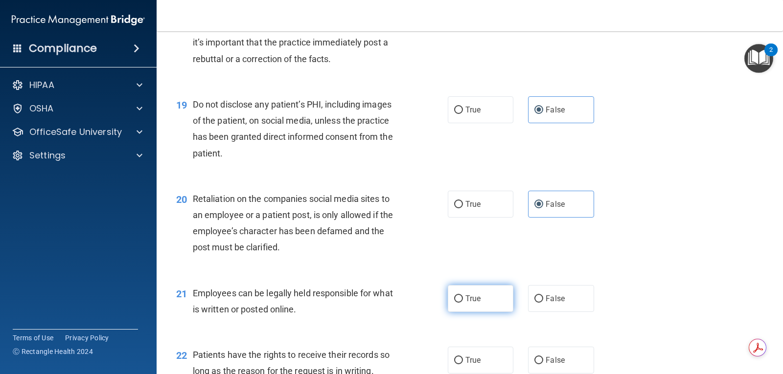
click at [479, 302] on label "True" at bounding box center [481, 298] width 66 height 27
click at [463, 302] on input "True" at bounding box center [458, 299] width 9 height 7
radio input "true"
click at [480, 356] on label "True" at bounding box center [481, 360] width 66 height 27
click at [463, 357] on input "True" at bounding box center [458, 360] width 9 height 7
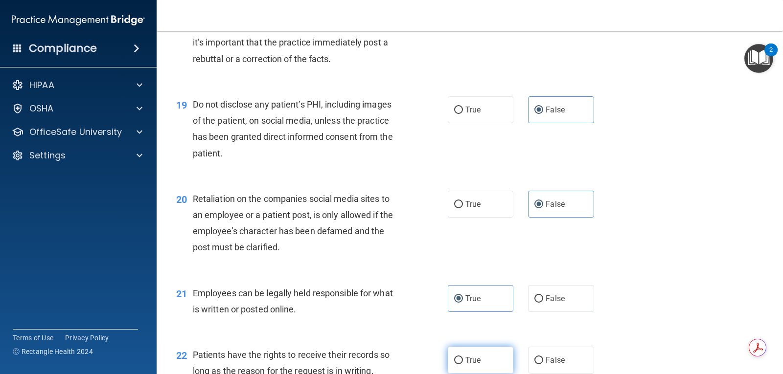
radio input "true"
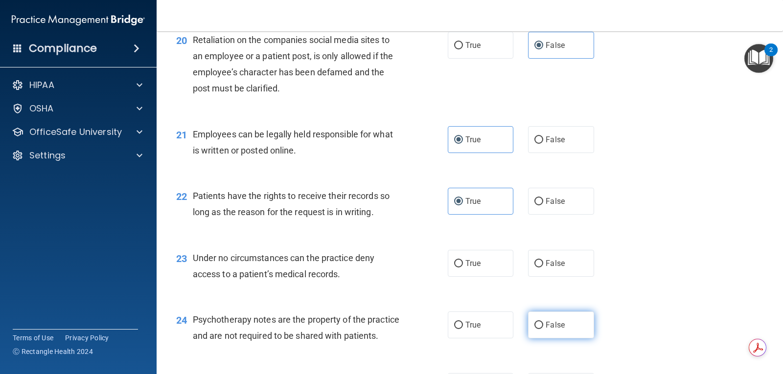
scroll to position [1859, 0]
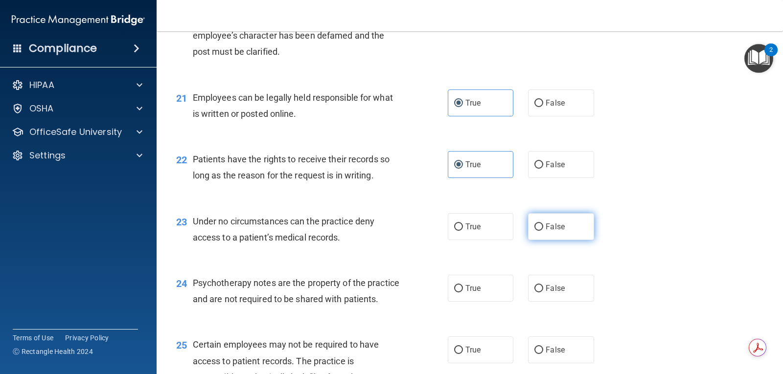
click at [567, 218] on label "False" at bounding box center [561, 226] width 66 height 27
click at [543, 224] on input "False" at bounding box center [538, 227] width 9 height 7
radio input "true"
click at [554, 293] on span "False" at bounding box center [555, 288] width 19 height 9
click at [543, 293] on input "False" at bounding box center [538, 288] width 9 height 7
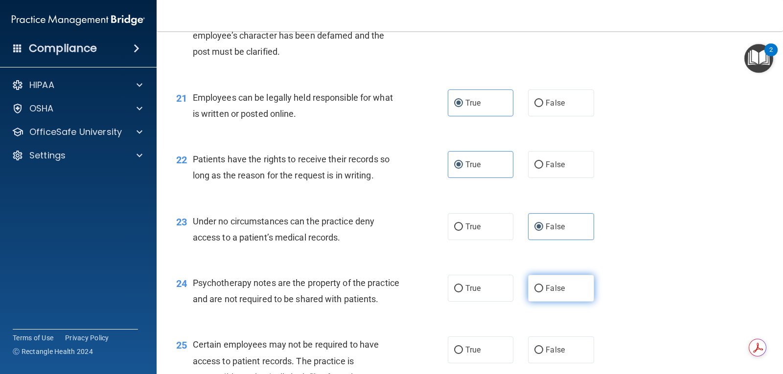
radio input "true"
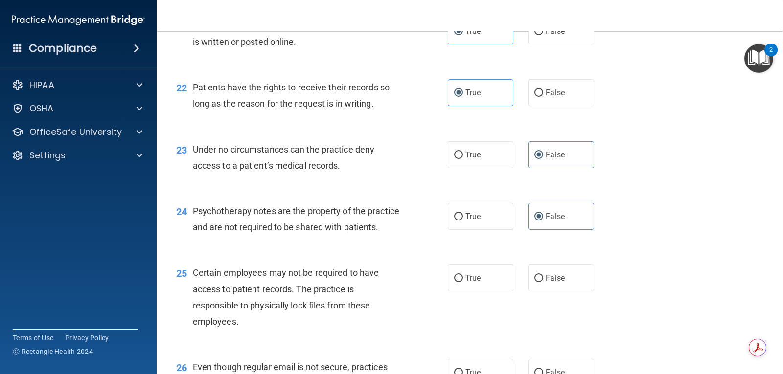
scroll to position [1957, 0]
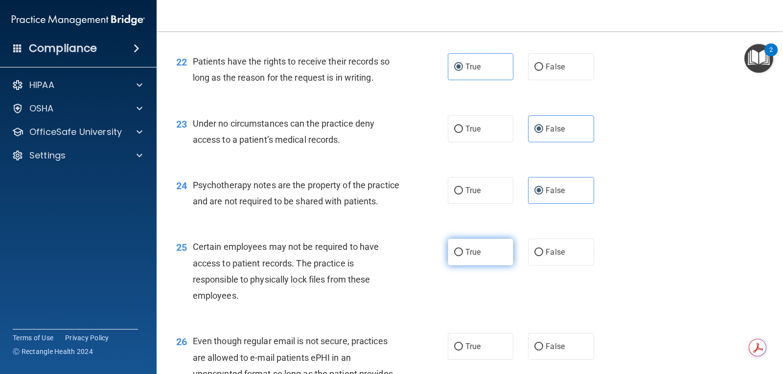
click at [458, 256] on input "True" at bounding box center [458, 252] width 9 height 7
radio input "true"
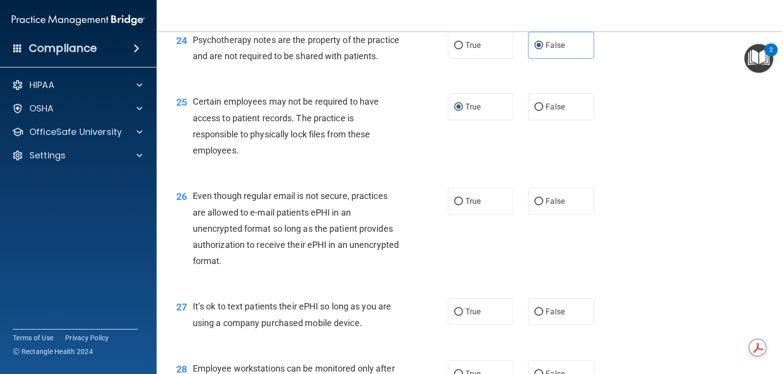
scroll to position [2104, 0]
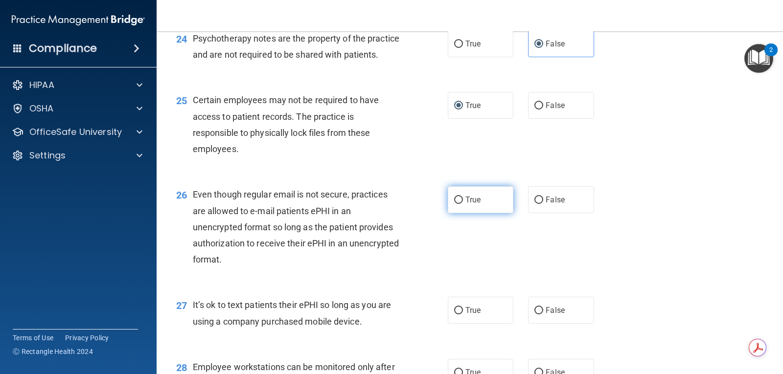
click at [482, 213] on label "True" at bounding box center [481, 199] width 66 height 27
click at [463, 204] on input "True" at bounding box center [458, 200] width 9 height 7
radio input "true"
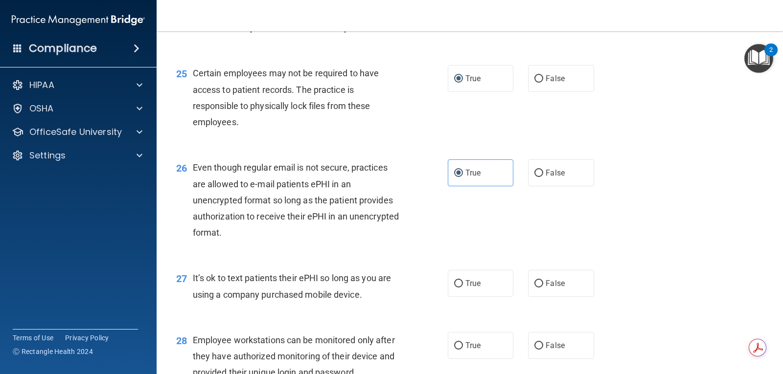
scroll to position [2153, 0]
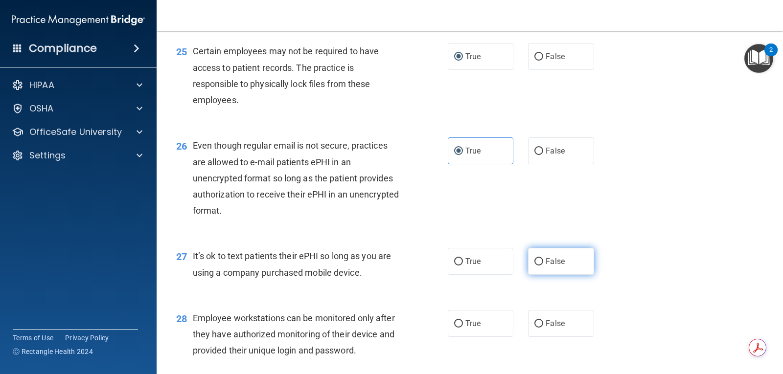
click at [529, 275] on label "False" at bounding box center [561, 261] width 66 height 27
click at [534, 266] on input "False" at bounding box center [538, 261] width 9 height 7
radio input "true"
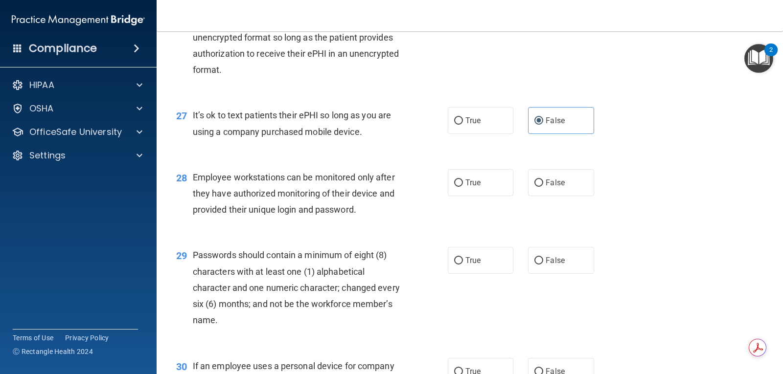
scroll to position [2300, 0]
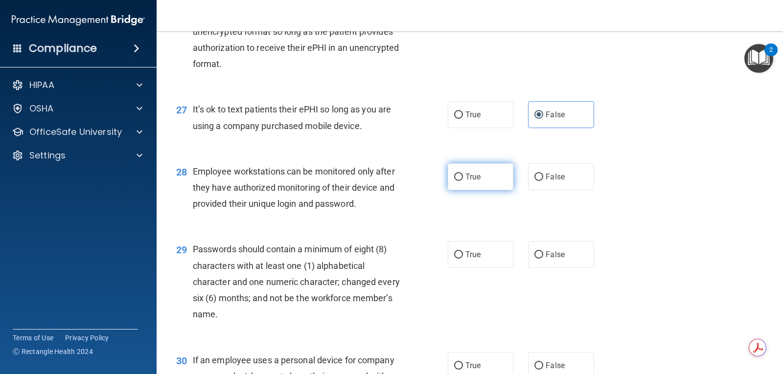
click at [477, 182] on span "True" at bounding box center [472, 176] width 15 height 9
click at [463, 181] on input "True" at bounding box center [458, 177] width 9 height 7
radio input "true"
click at [481, 268] on label "True" at bounding box center [481, 254] width 66 height 27
click at [463, 259] on input "True" at bounding box center [458, 255] width 9 height 7
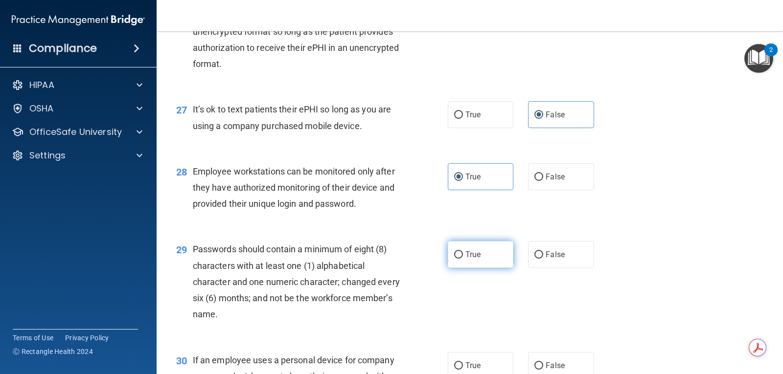
radio input "true"
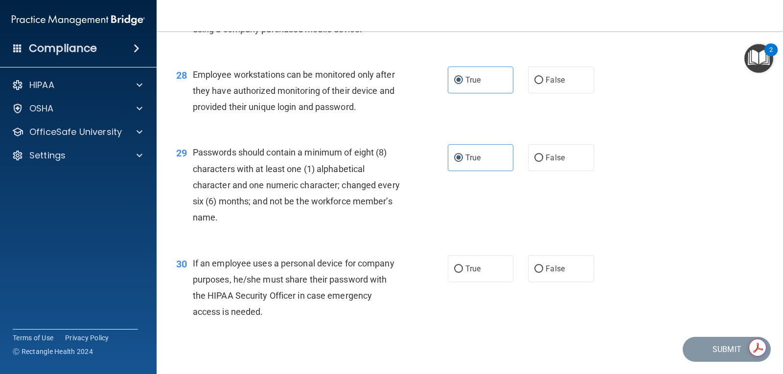
scroll to position [2398, 0]
click at [476, 273] on span "True" at bounding box center [472, 267] width 15 height 9
click at [463, 272] on input "True" at bounding box center [458, 268] width 9 height 7
radio input "true"
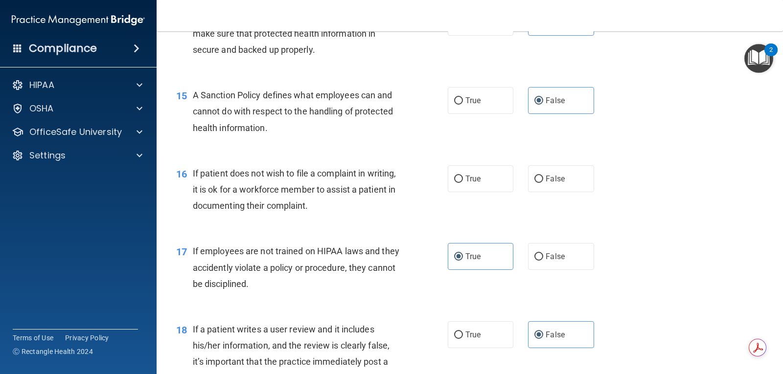
scroll to position [1419, 0]
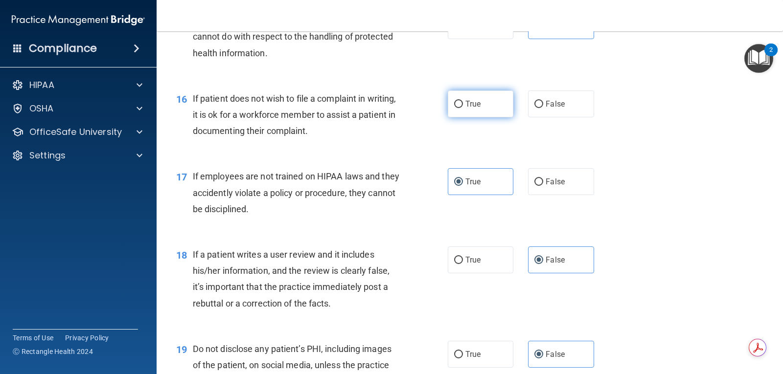
click at [458, 114] on label "True" at bounding box center [481, 104] width 66 height 27
click at [458, 108] on input "True" at bounding box center [458, 104] width 9 height 7
radio input "true"
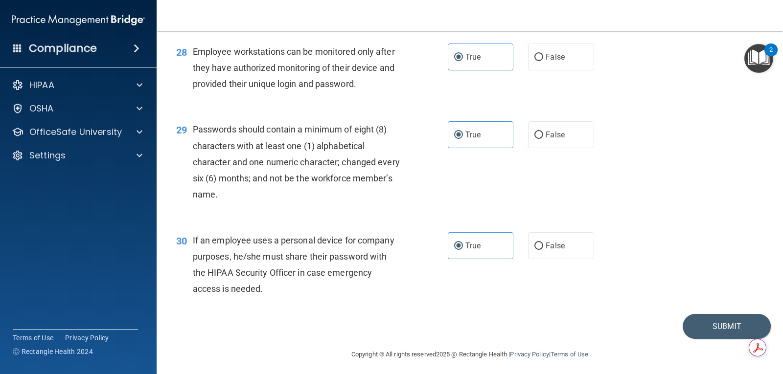
scroll to position [2440, 0]
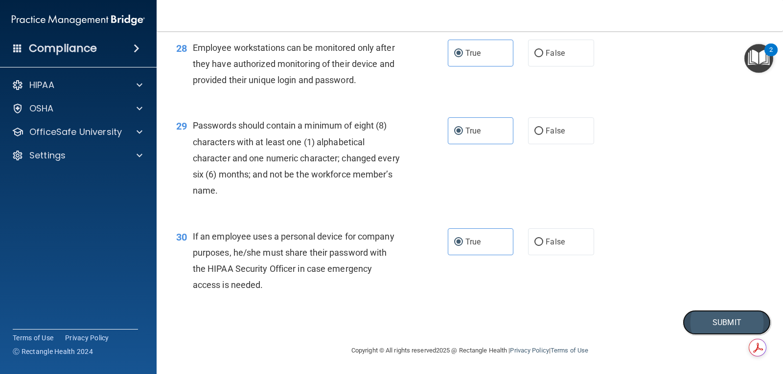
click at [710, 329] on button "Submit" at bounding box center [727, 322] width 88 height 25
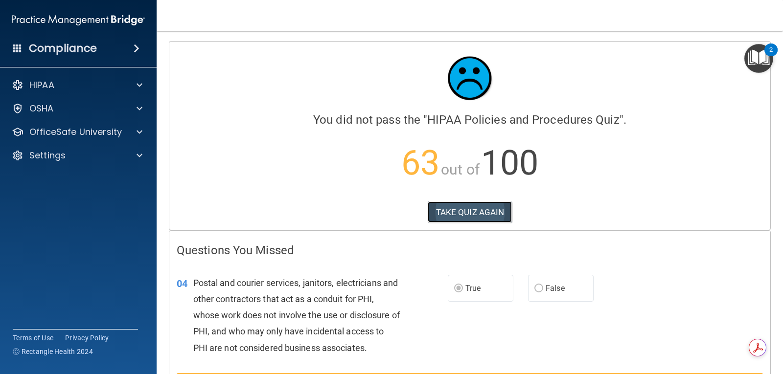
drag, startPoint x: 496, startPoint y: 218, endPoint x: 493, endPoint y: 223, distance: 5.0
click at [496, 219] on button "TAKE QUIZ AGAIN" at bounding box center [470, 213] width 85 height 22
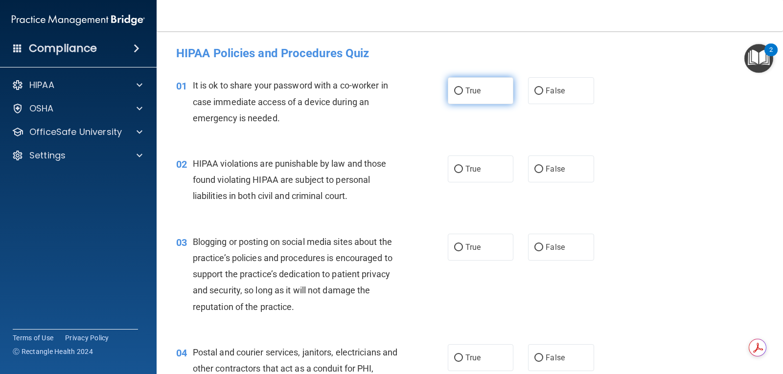
click at [478, 95] on label "True" at bounding box center [481, 90] width 66 height 27
click at [463, 95] on input "True" at bounding box center [458, 91] width 9 height 7
radio input "true"
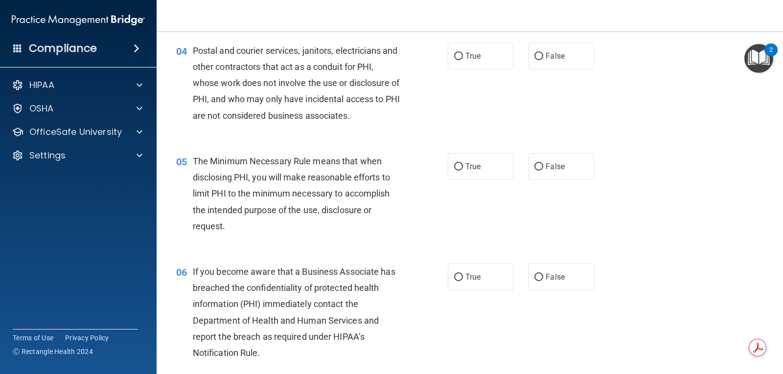
scroll to position [440, 0]
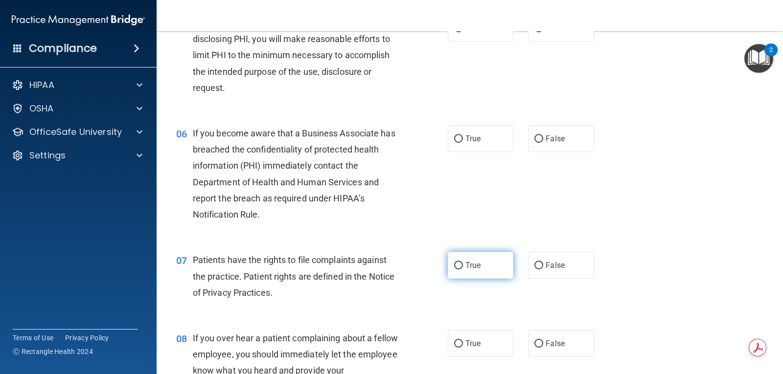
click at [471, 263] on span "True" at bounding box center [472, 265] width 15 height 9
click at [463, 263] on input "True" at bounding box center [458, 265] width 9 height 7
radio input "true"
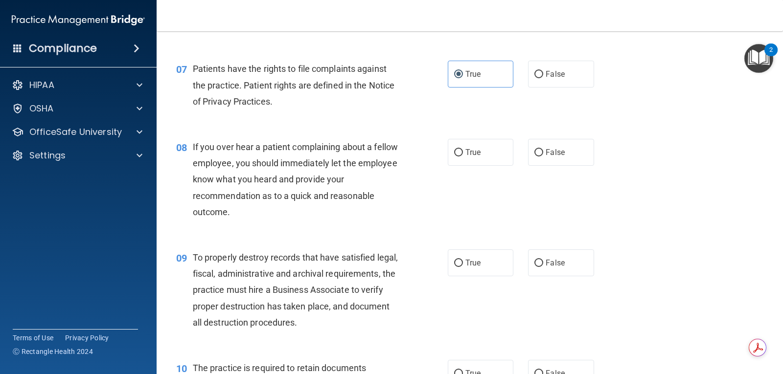
scroll to position [636, 0]
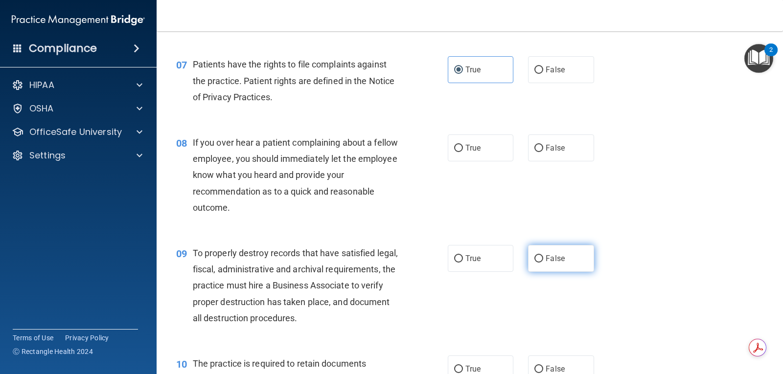
click at [528, 259] on label "False" at bounding box center [561, 258] width 66 height 27
click at [534, 259] on input "False" at bounding box center [538, 258] width 9 height 7
radio input "true"
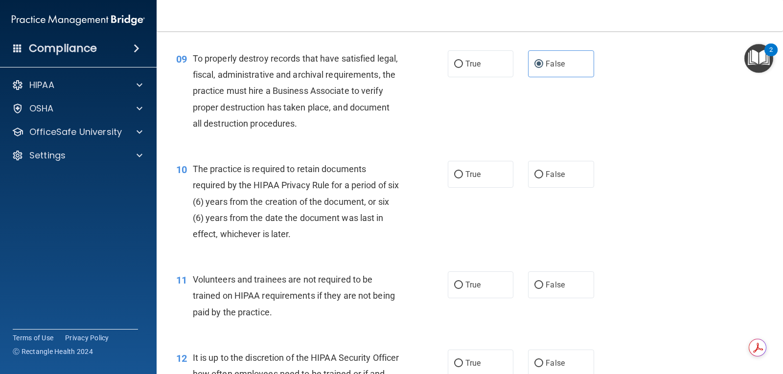
scroll to position [832, 0]
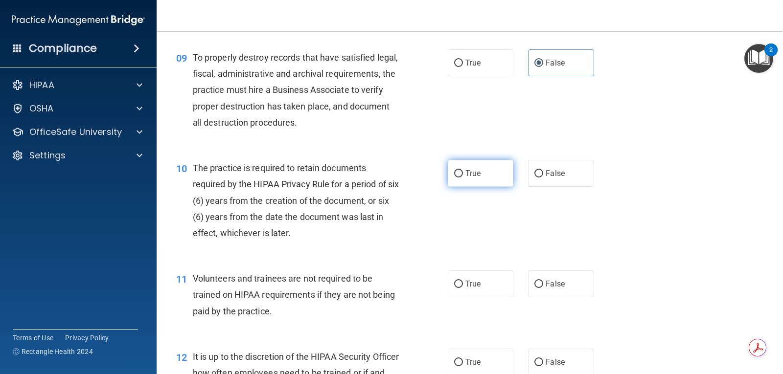
click at [467, 169] on span "True" at bounding box center [472, 173] width 15 height 9
click at [463, 170] on input "True" at bounding box center [458, 173] width 9 height 7
radio input "true"
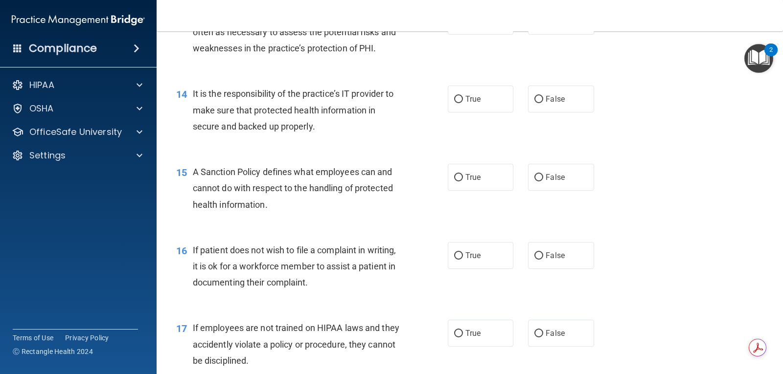
scroll to position [1321, 0]
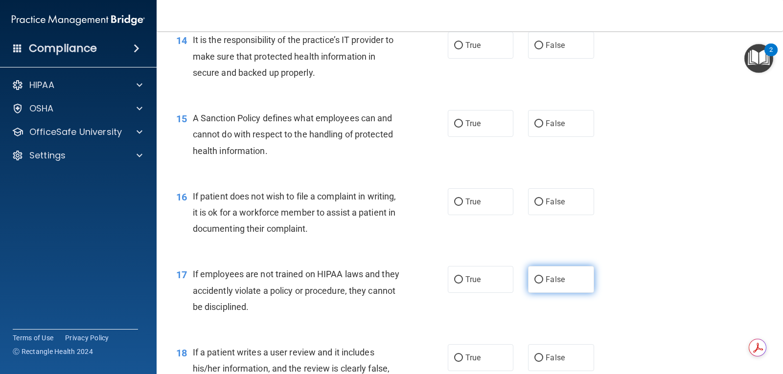
click at [538, 274] on label "False" at bounding box center [561, 279] width 66 height 27
click at [538, 276] on input "False" at bounding box center [538, 279] width 9 height 7
radio input "true"
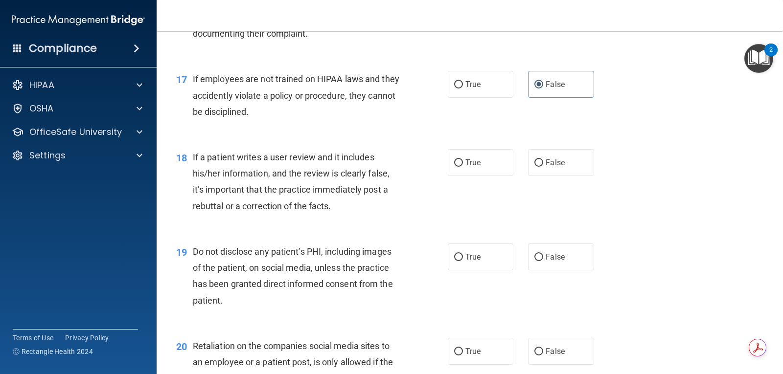
scroll to position [1517, 0]
click at [465, 265] on label "True" at bounding box center [481, 256] width 66 height 27
click at [463, 261] on input "True" at bounding box center [458, 256] width 9 height 7
radio input "true"
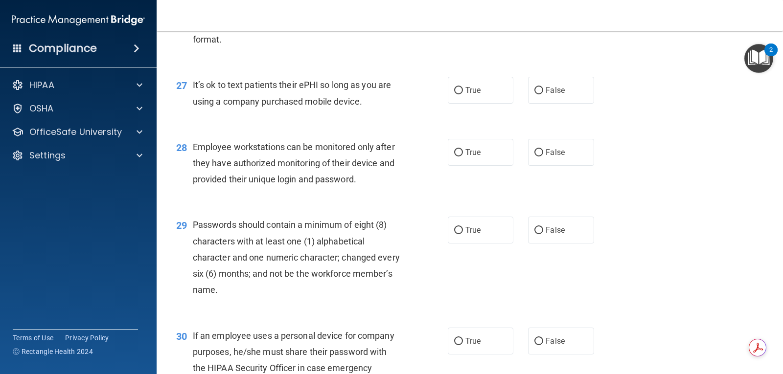
scroll to position [2440, 0]
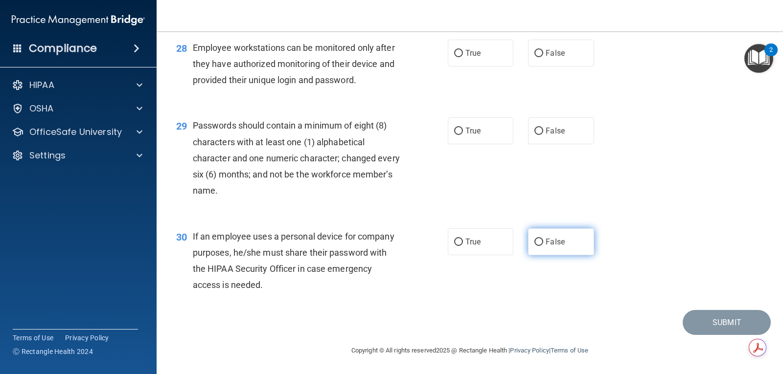
click at [557, 248] on label "False" at bounding box center [561, 242] width 66 height 27
click at [543, 246] on input "False" at bounding box center [538, 242] width 9 height 7
radio input "true"
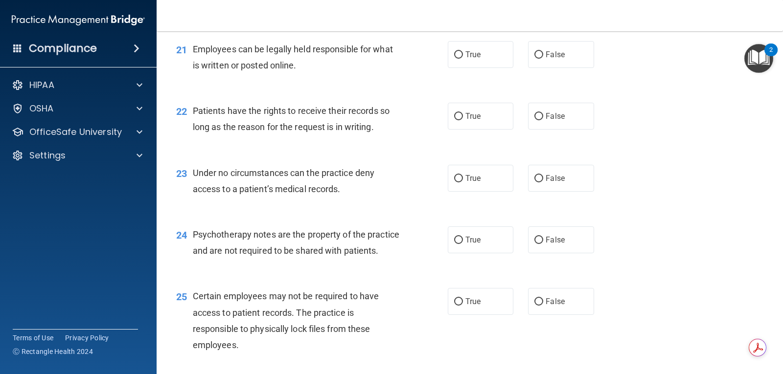
scroll to position [1950, 0]
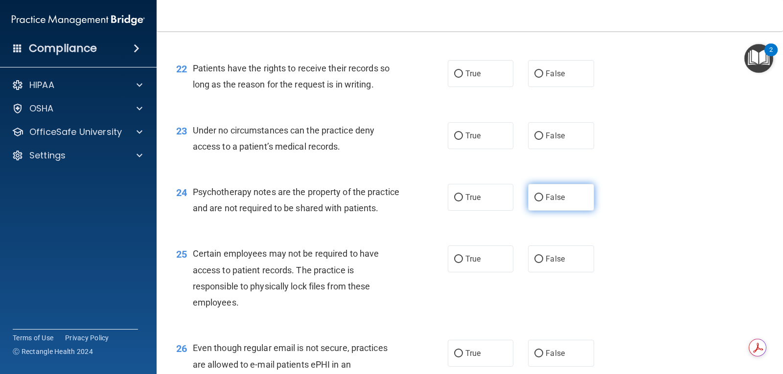
click at [561, 195] on label "False" at bounding box center [561, 197] width 66 height 27
click at [543, 195] on input "False" at bounding box center [538, 197] width 9 height 7
radio input "true"
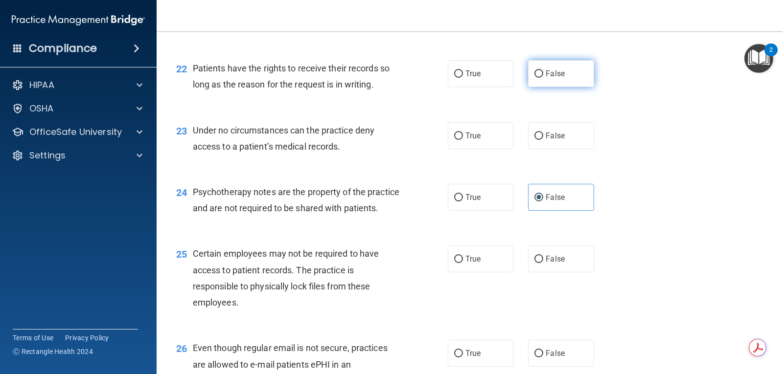
click at [534, 77] on input "False" at bounding box center [538, 73] width 9 height 7
radio input "true"
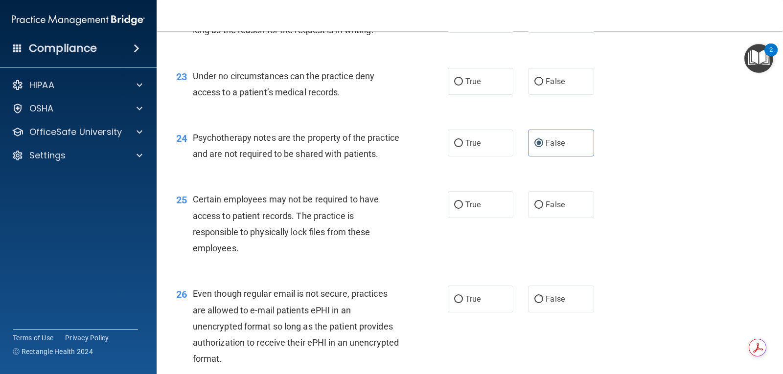
scroll to position [1999, 0]
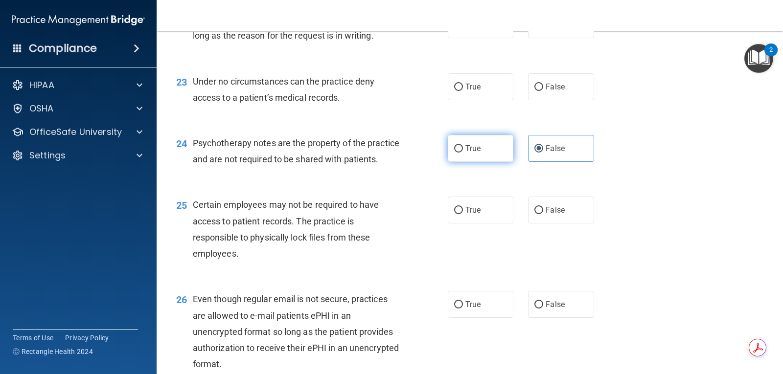
click at [465, 150] on span "True" at bounding box center [472, 148] width 15 height 9
click at [462, 150] on input "True" at bounding box center [458, 148] width 9 height 7
radio input "true"
radio input "false"
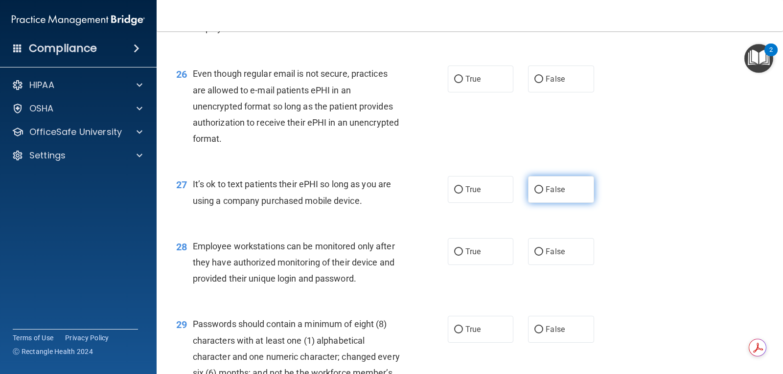
scroll to position [2244, 0]
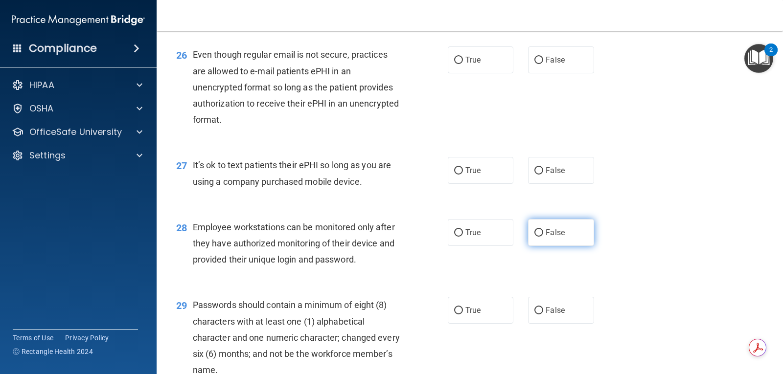
click at [568, 246] on label "False" at bounding box center [561, 232] width 66 height 27
click at [543, 237] on input "False" at bounding box center [538, 232] width 9 height 7
radio input "true"
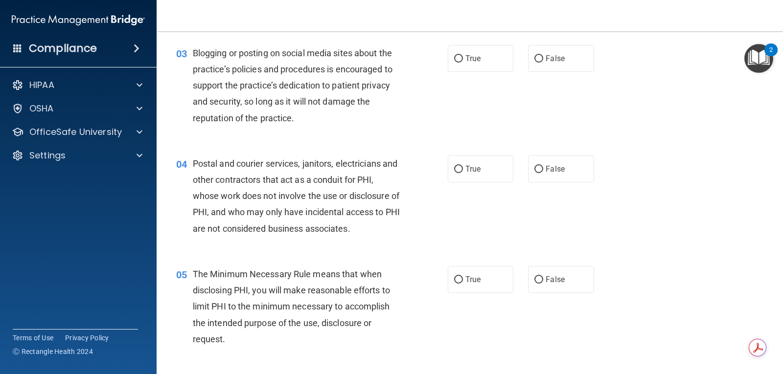
scroll to position [0, 0]
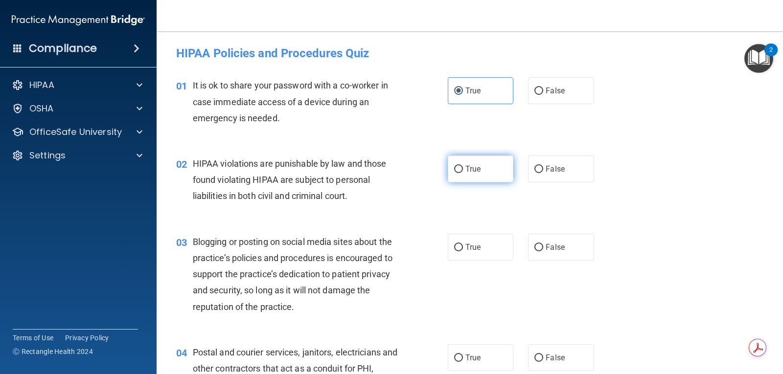
click at [495, 171] on label "True" at bounding box center [481, 169] width 66 height 27
click at [463, 171] on input "True" at bounding box center [458, 169] width 9 height 7
radio input "true"
click at [534, 250] on input "False" at bounding box center [538, 247] width 9 height 7
radio input "true"
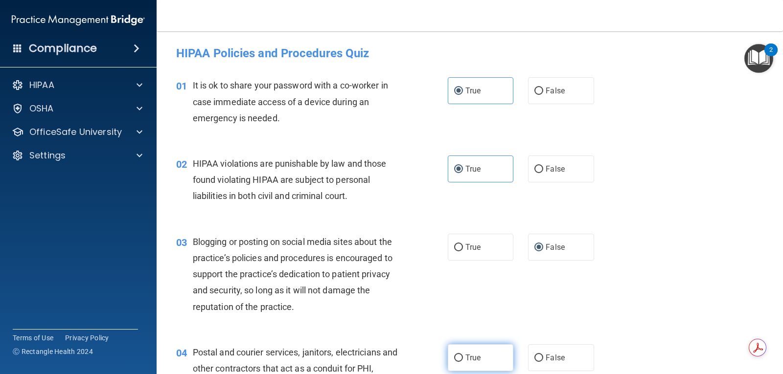
click at [468, 363] on label "True" at bounding box center [481, 357] width 66 height 27
click at [463, 362] on input "True" at bounding box center [458, 358] width 9 height 7
radio input "true"
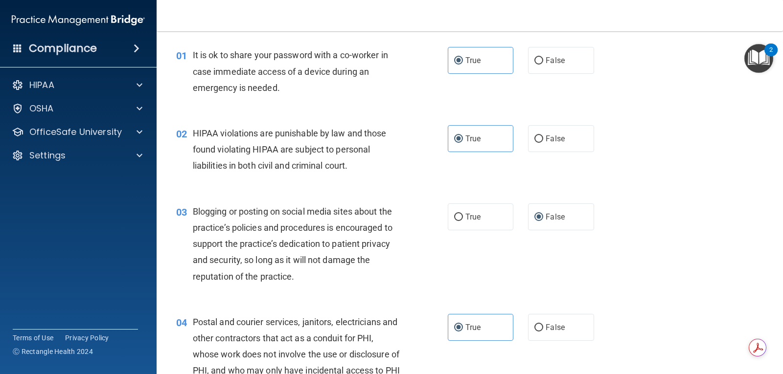
scroll to position [147, 0]
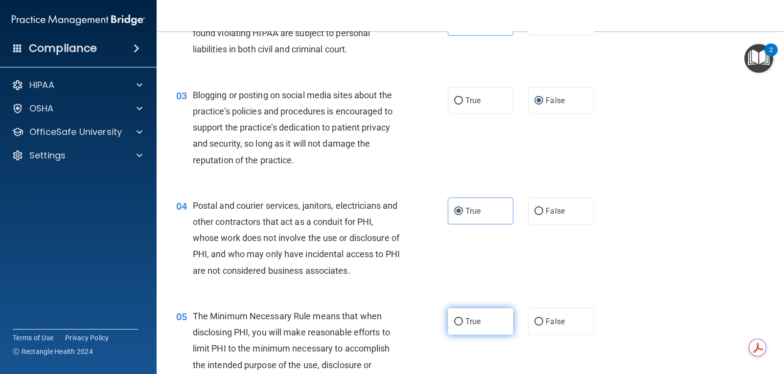
click at [492, 323] on label "True" at bounding box center [481, 321] width 66 height 27
click at [463, 323] on input "True" at bounding box center [458, 322] width 9 height 7
radio input "true"
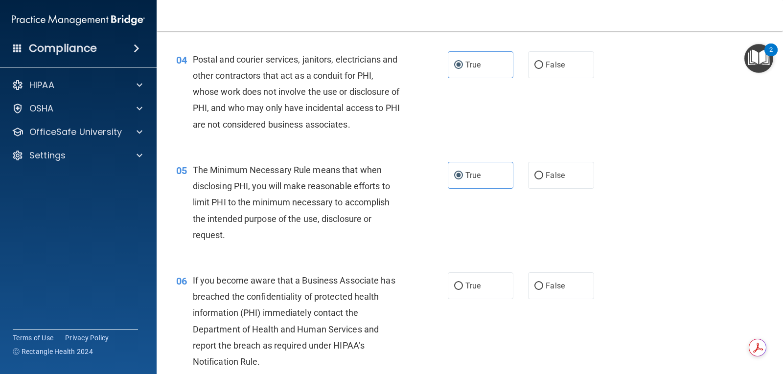
scroll to position [294, 0]
click at [481, 293] on label "True" at bounding box center [481, 285] width 66 height 27
click at [463, 290] on input "True" at bounding box center [458, 285] width 9 height 7
radio input "true"
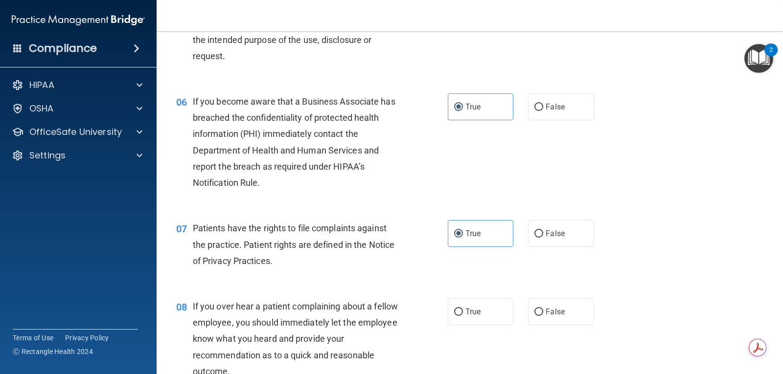
scroll to position [489, 0]
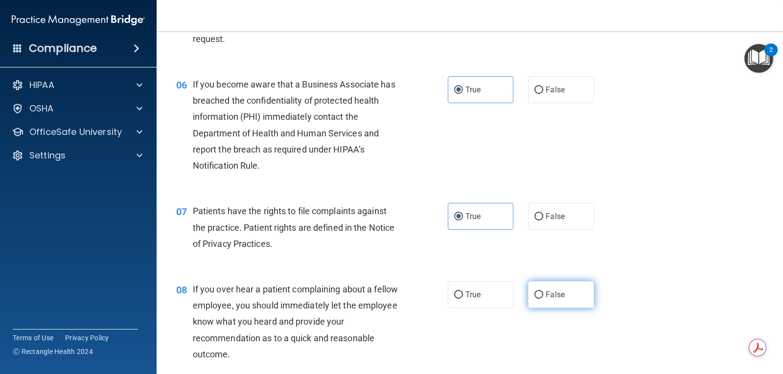
click at [551, 297] on span "False" at bounding box center [555, 294] width 19 height 9
click at [543, 297] on input "False" at bounding box center [538, 295] width 9 height 7
radio input "true"
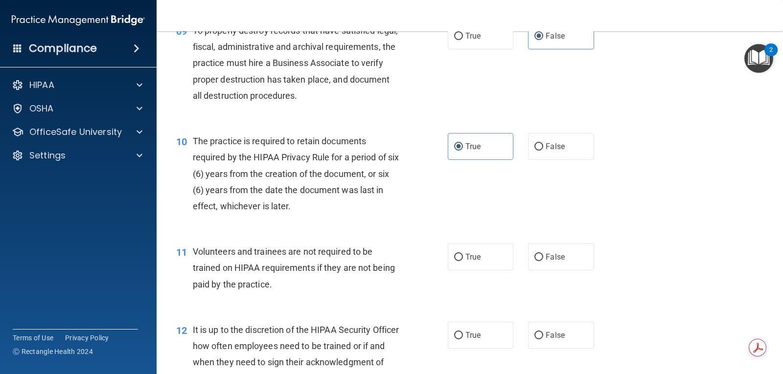
scroll to position [881, 0]
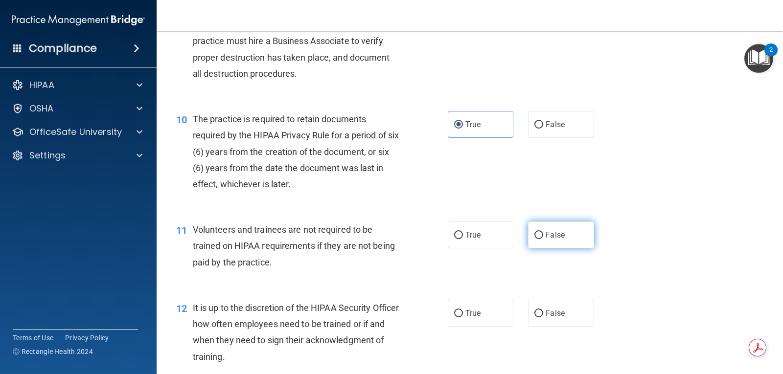
click at [546, 239] on span "False" at bounding box center [555, 234] width 19 height 9
click at [543, 239] on input "False" at bounding box center [538, 235] width 9 height 7
radio input "true"
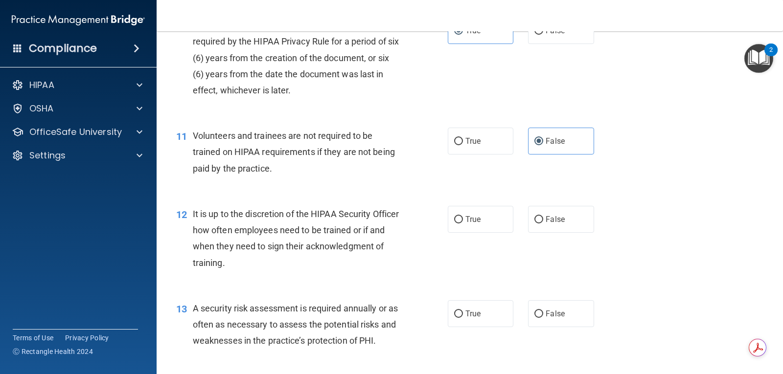
scroll to position [979, 0]
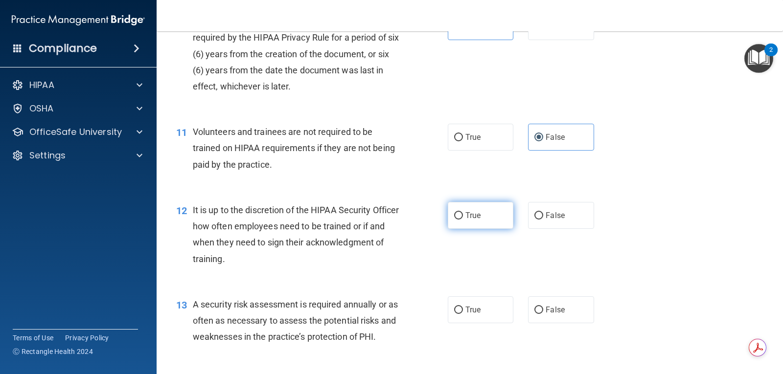
click at [478, 224] on label "True" at bounding box center [481, 215] width 66 height 27
click at [463, 220] on input "True" at bounding box center [458, 215] width 9 height 7
radio input "true"
click at [471, 309] on span "True" at bounding box center [472, 309] width 15 height 9
click at [463, 309] on input "True" at bounding box center [458, 310] width 9 height 7
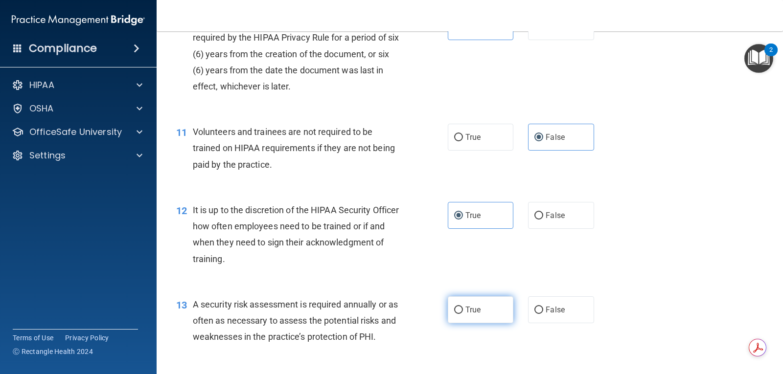
radio input "true"
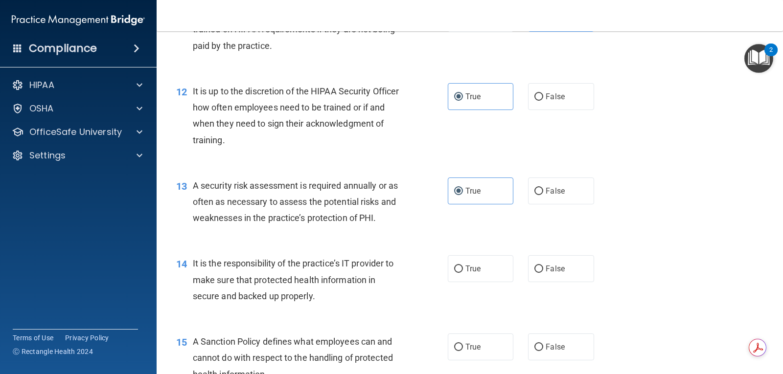
scroll to position [1125, 0]
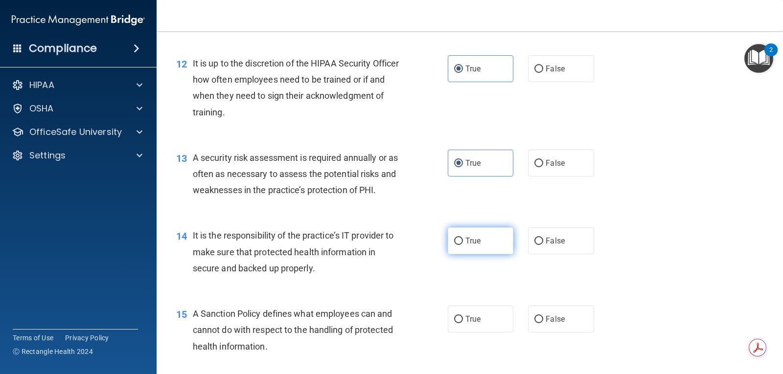
click at [482, 252] on label "True" at bounding box center [481, 241] width 66 height 27
click at [463, 245] on input "True" at bounding box center [458, 241] width 9 height 7
radio input "true"
click at [478, 316] on label "True" at bounding box center [481, 319] width 66 height 27
click at [463, 316] on input "True" at bounding box center [458, 319] width 9 height 7
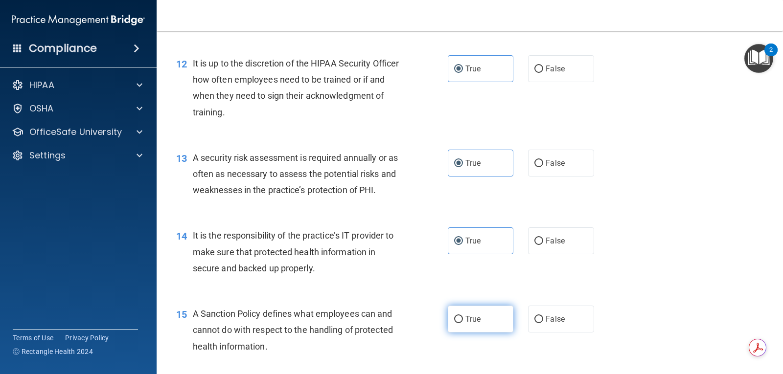
radio input "true"
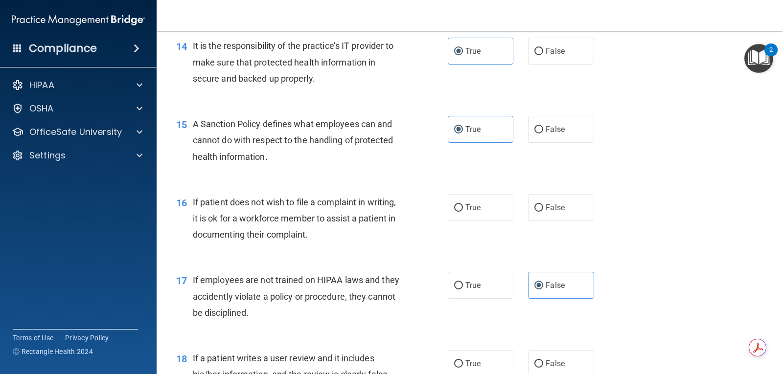
scroll to position [1321, 0]
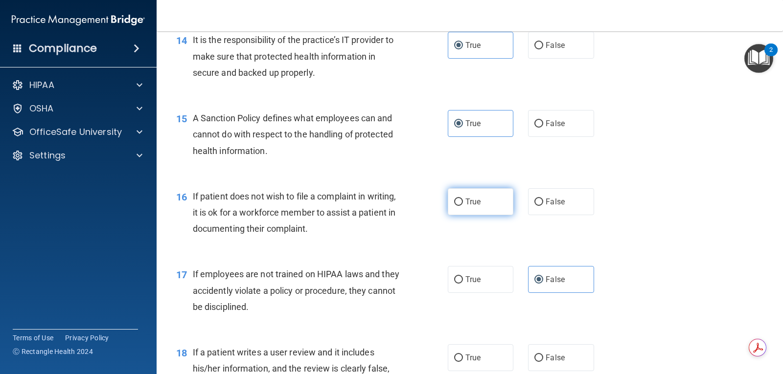
click at [475, 213] on label "True" at bounding box center [481, 201] width 66 height 27
click at [463, 206] on input "True" at bounding box center [458, 202] width 9 height 7
radio input "true"
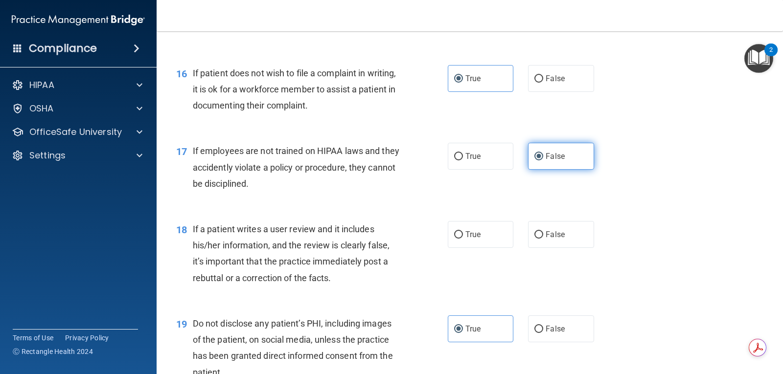
scroll to position [1468, 0]
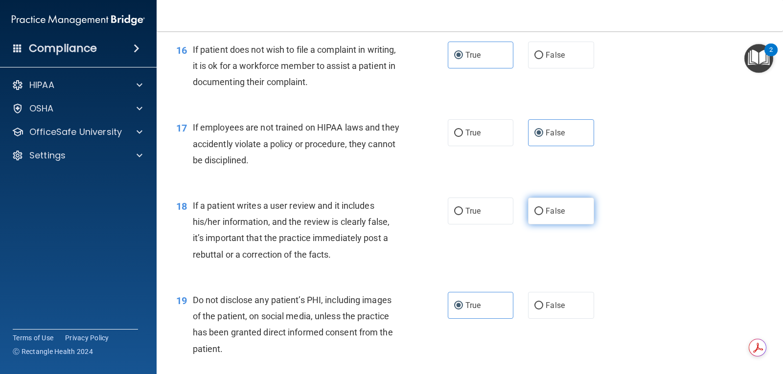
click at [549, 221] on label "False" at bounding box center [561, 211] width 66 height 27
click at [543, 215] on input "False" at bounding box center [538, 211] width 9 height 7
radio input "true"
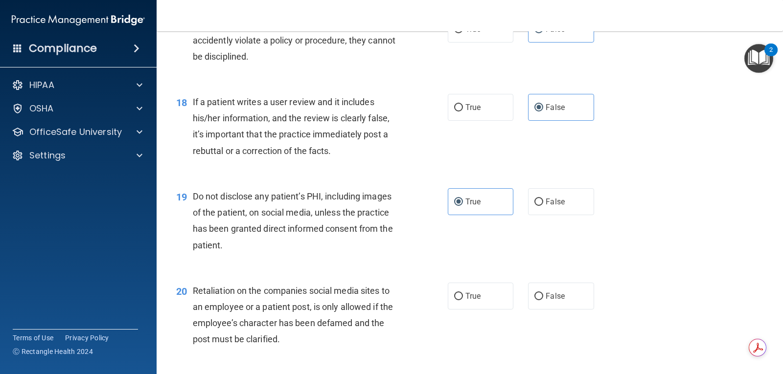
scroll to position [1615, 0]
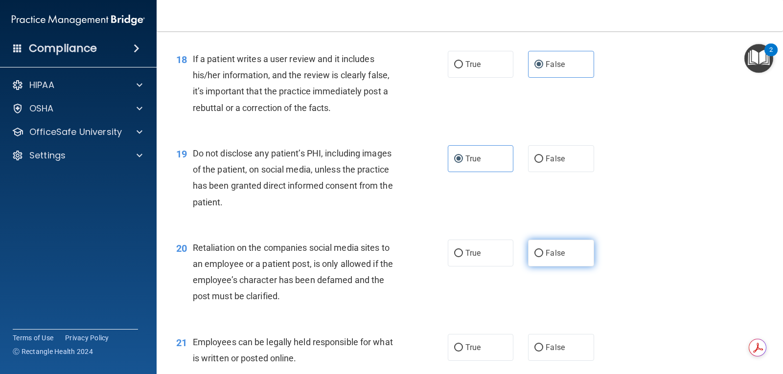
click at [536, 257] on label "False" at bounding box center [561, 253] width 66 height 27
click at [536, 257] on input "False" at bounding box center [538, 253] width 9 height 7
radio input "true"
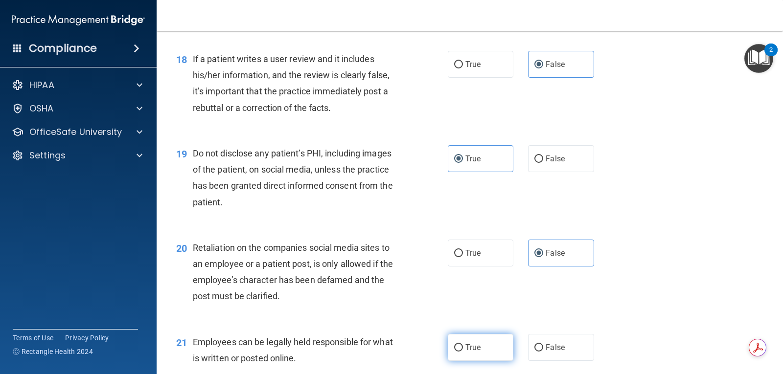
click at [473, 343] on span "True" at bounding box center [472, 347] width 15 height 9
click at [463, 344] on input "True" at bounding box center [458, 347] width 9 height 7
radio input "true"
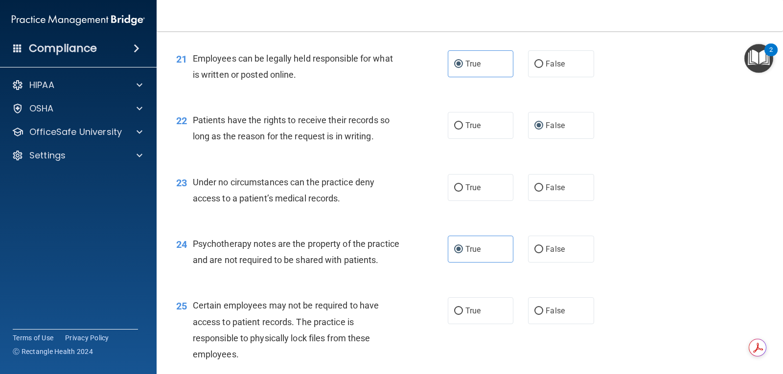
scroll to position [1908, 0]
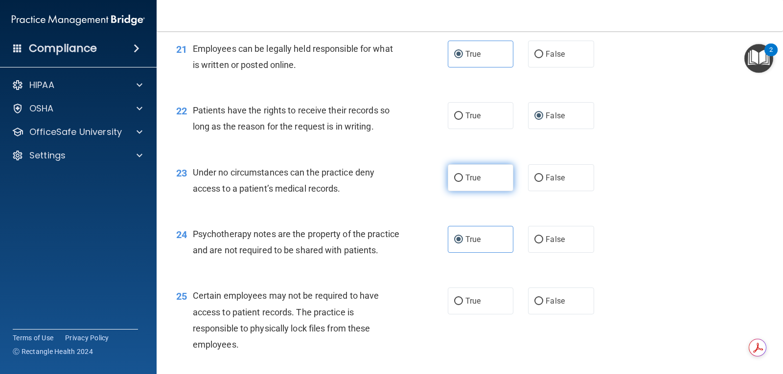
click at [470, 176] on span "True" at bounding box center [472, 177] width 15 height 9
click at [463, 176] on input "True" at bounding box center [458, 178] width 9 height 7
radio input "true"
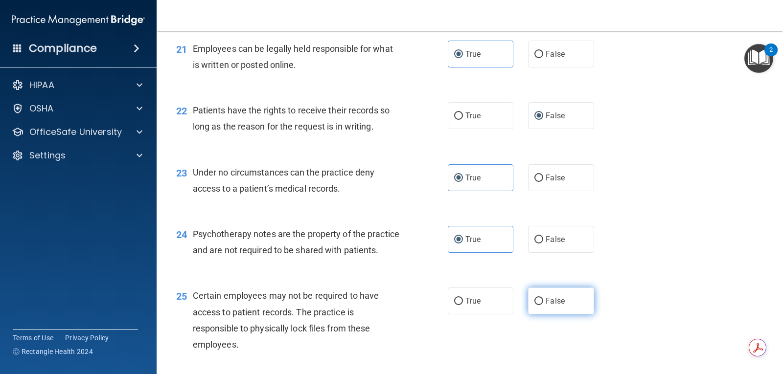
click at [569, 315] on label "False" at bounding box center [561, 301] width 66 height 27
click at [543, 305] on input "False" at bounding box center [538, 301] width 9 height 7
radio input "true"
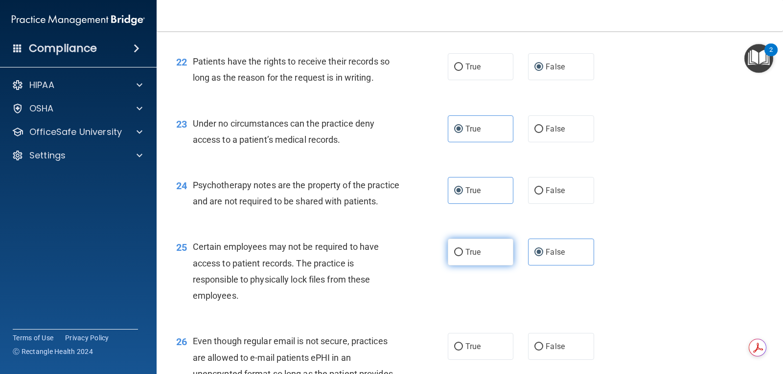
click at [485, 266] on label "True" at bounding box center [481, 252] width 66 height 27
click at [463, 256] on input "True" at bounding box center [458, 252] width 9 height 7
radio input "true"
radio input "false"
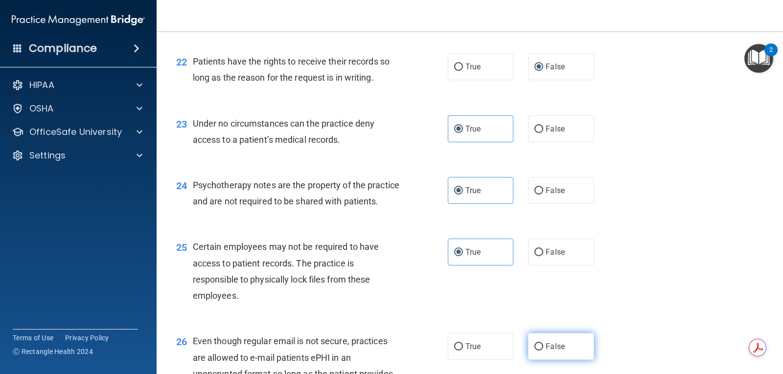
click at [534, 351] on input "False" at bounding box center [538, 346] width 9 height 7
radio input "true"
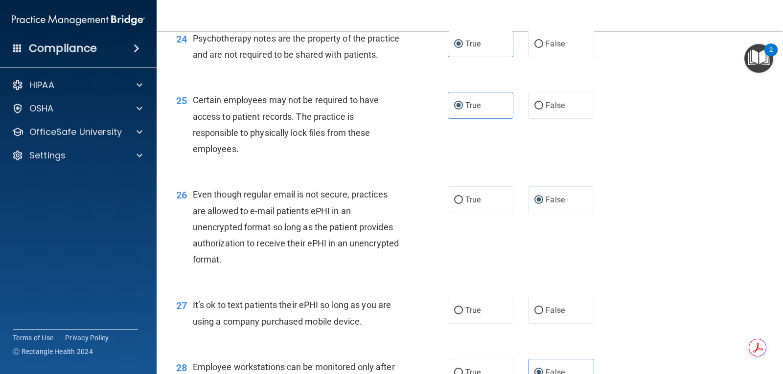
scroll to position [2153, 0]
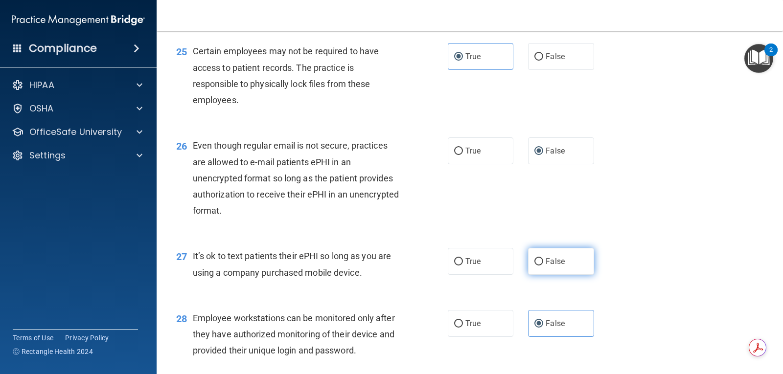
click at [547, 275] on label "False" at bounding box center [561, 261] width 66 height 27
click at [543, 266] on input "False" at bounding box center [538, 261] width 9 height 7
radio input "true"
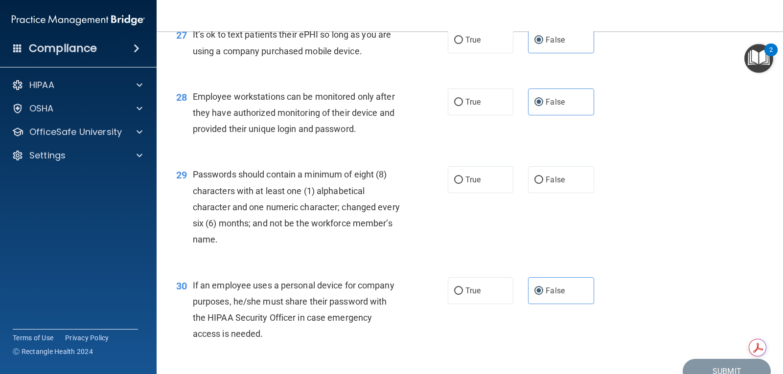
scroll to position [2398, 0]
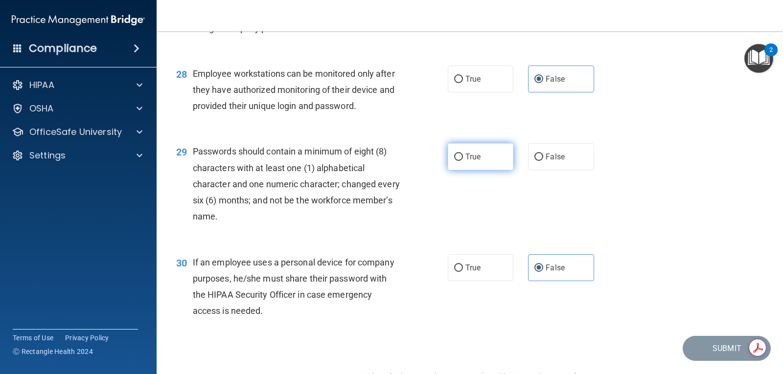
click at [473, 164] on label "True" at bounding box center [481, 156] width 66 height 27
click at [463, 161] on input "True" at bounding box center [458, 157] width 9 height 7
radio input "true"
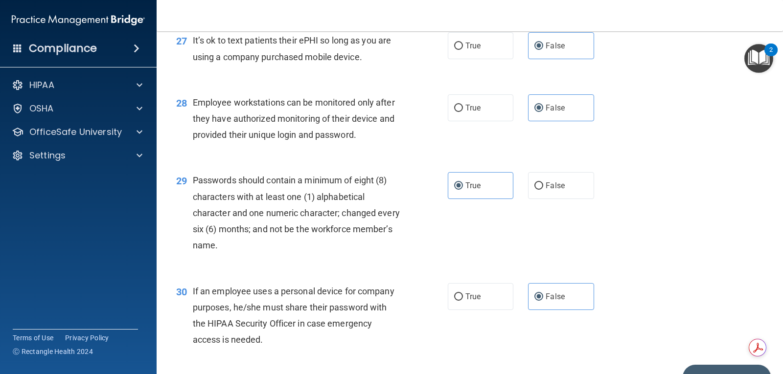
scroll to position [2440, 0]
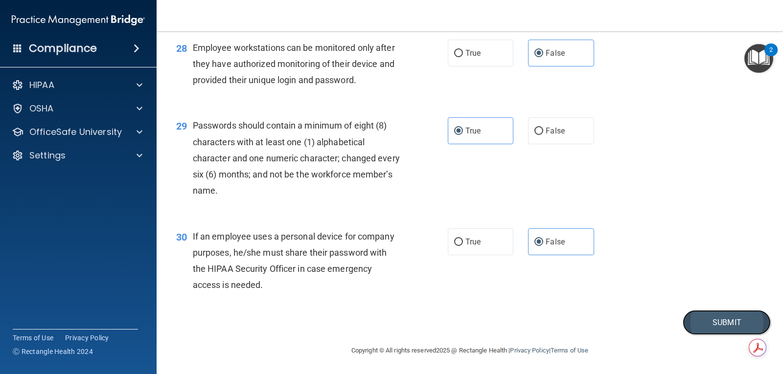
click at [720, 319] on button "Submit" at bounding box center [727, 322] width 88 height 25
